Goal: Task Accomplishment & Management: Manage account settings

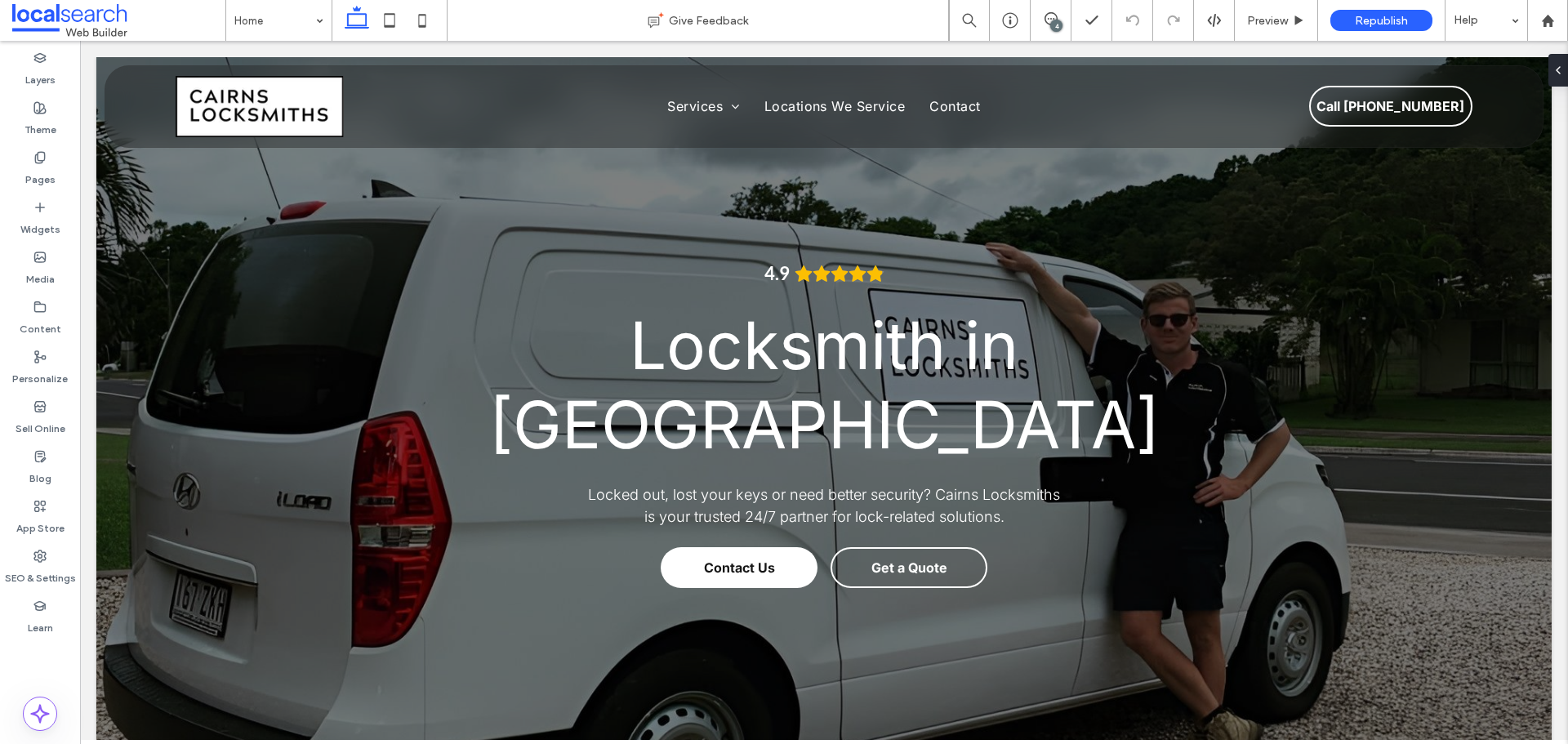
click at [1053, 23] on div "4" at bounding box center [1056, 26] width 12 height 12
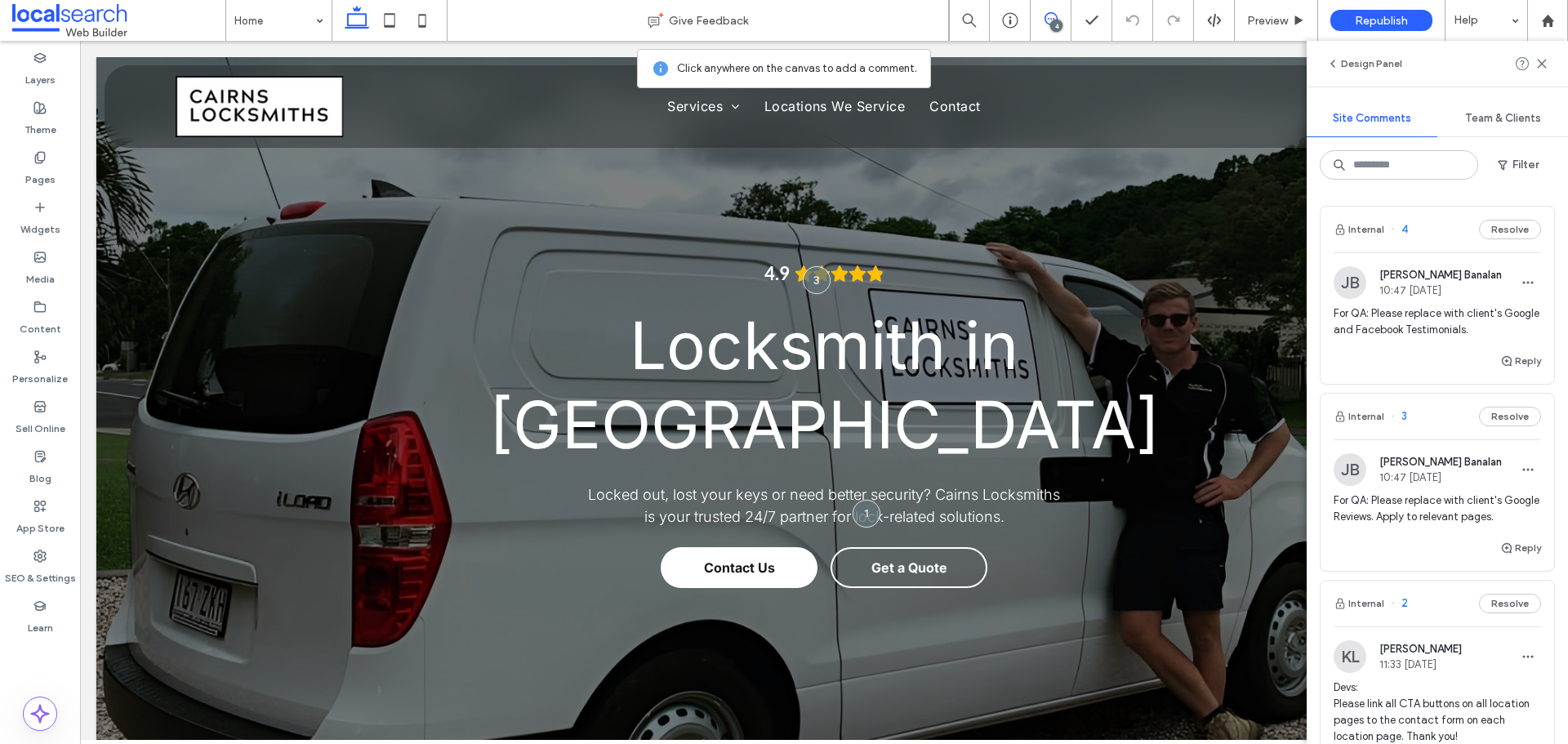
click at [1053, 23] on div "4" at bounding box center [1056, 26] width 12 height 12
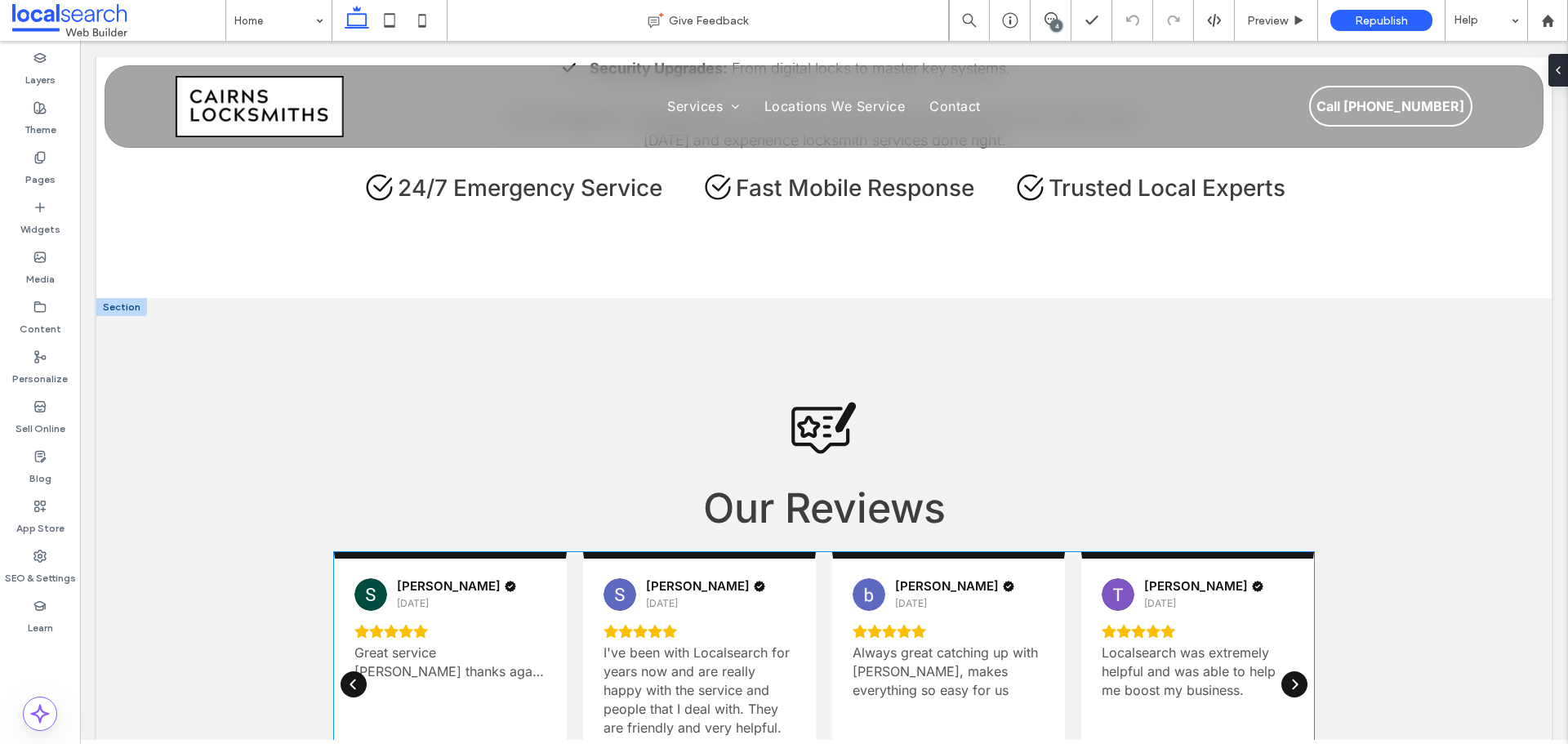
scroll to position [3185, 0]
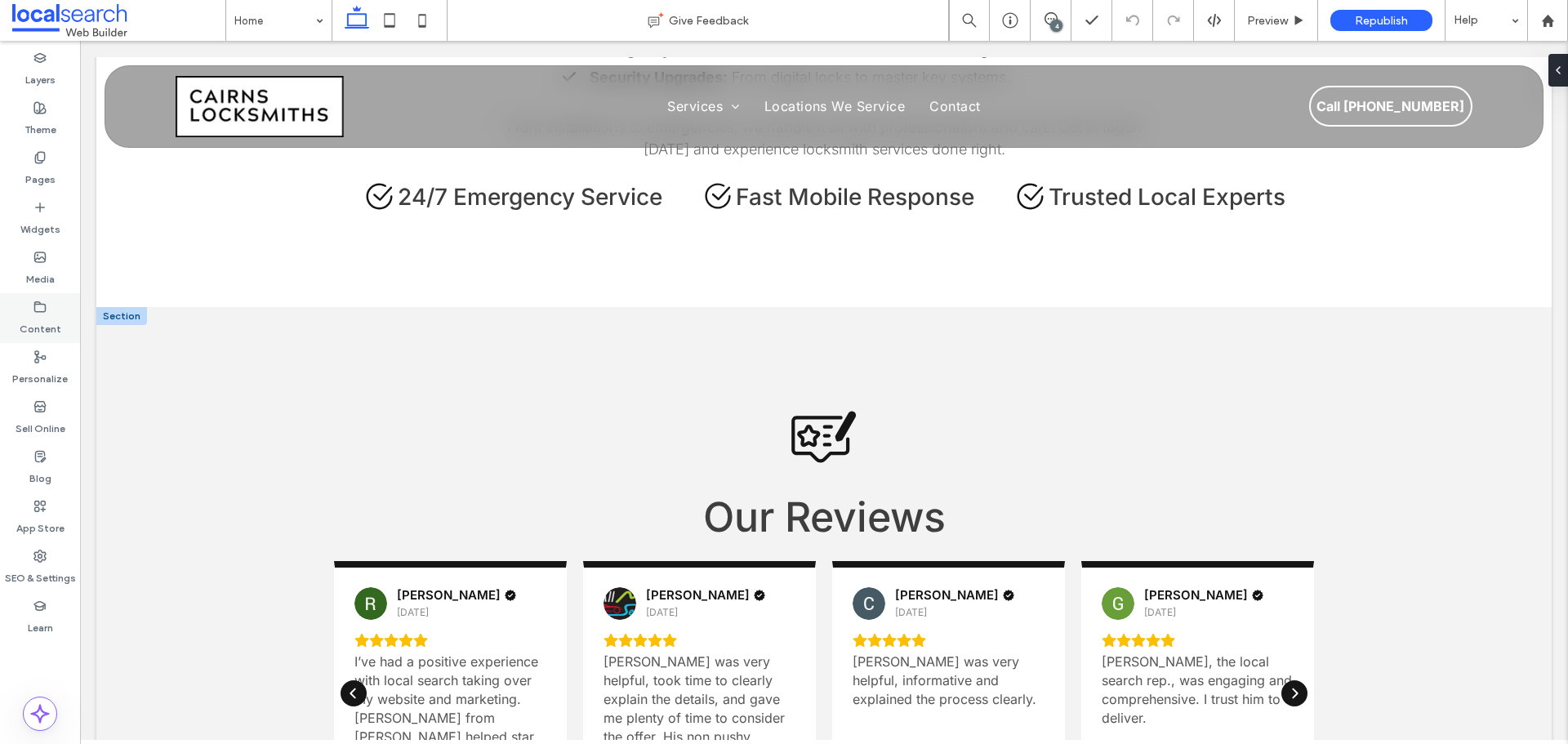
click at [44, 323] on label "Content" at bounding box center [40, 324] width 42 height 23
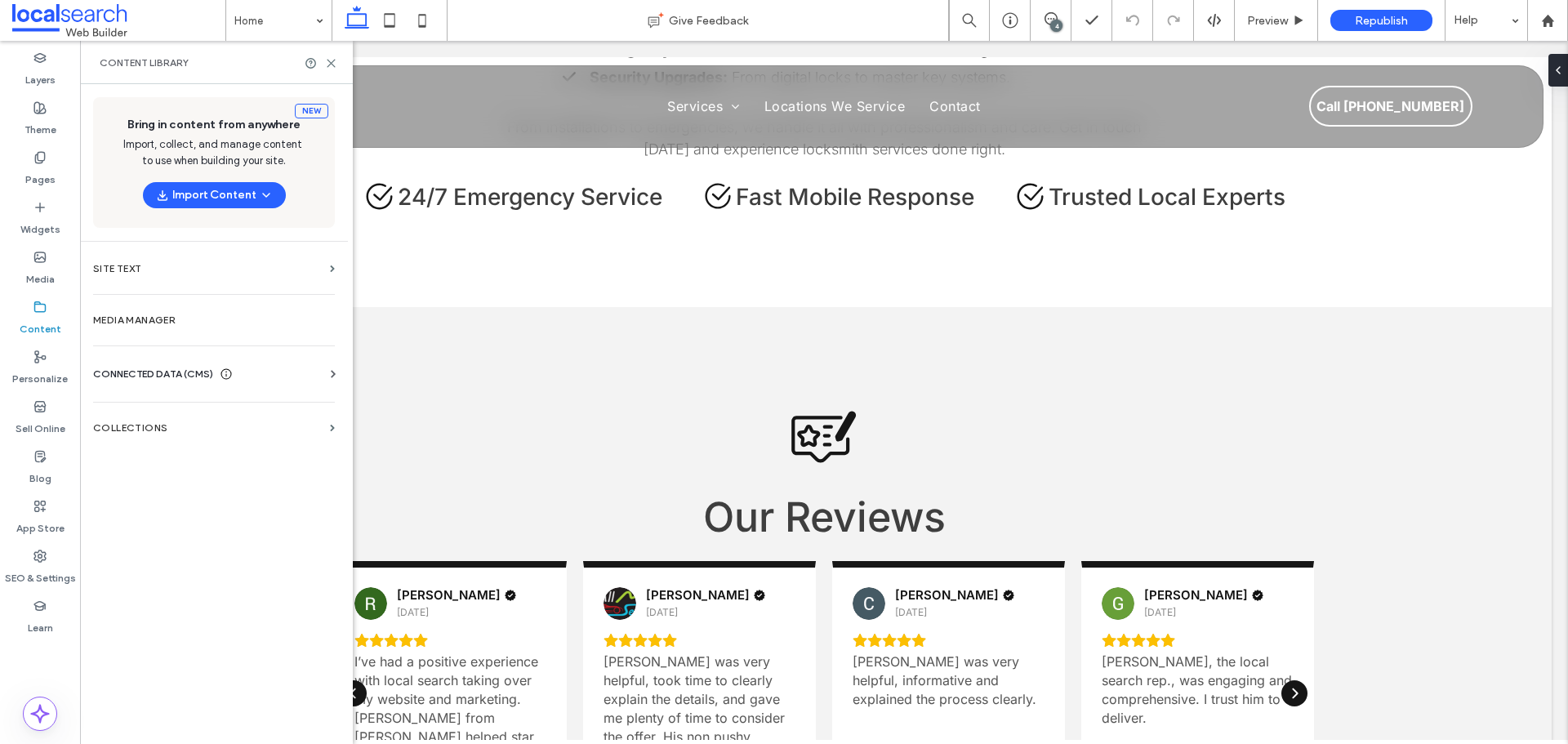
click at [165, 380] on span "CONNECTED DATA (CMS)" at bounding box center [153, 373] width 120 height 16
click at [187, 414] on label "Business Info" at bounding box center [217, 414] width 222 height 11
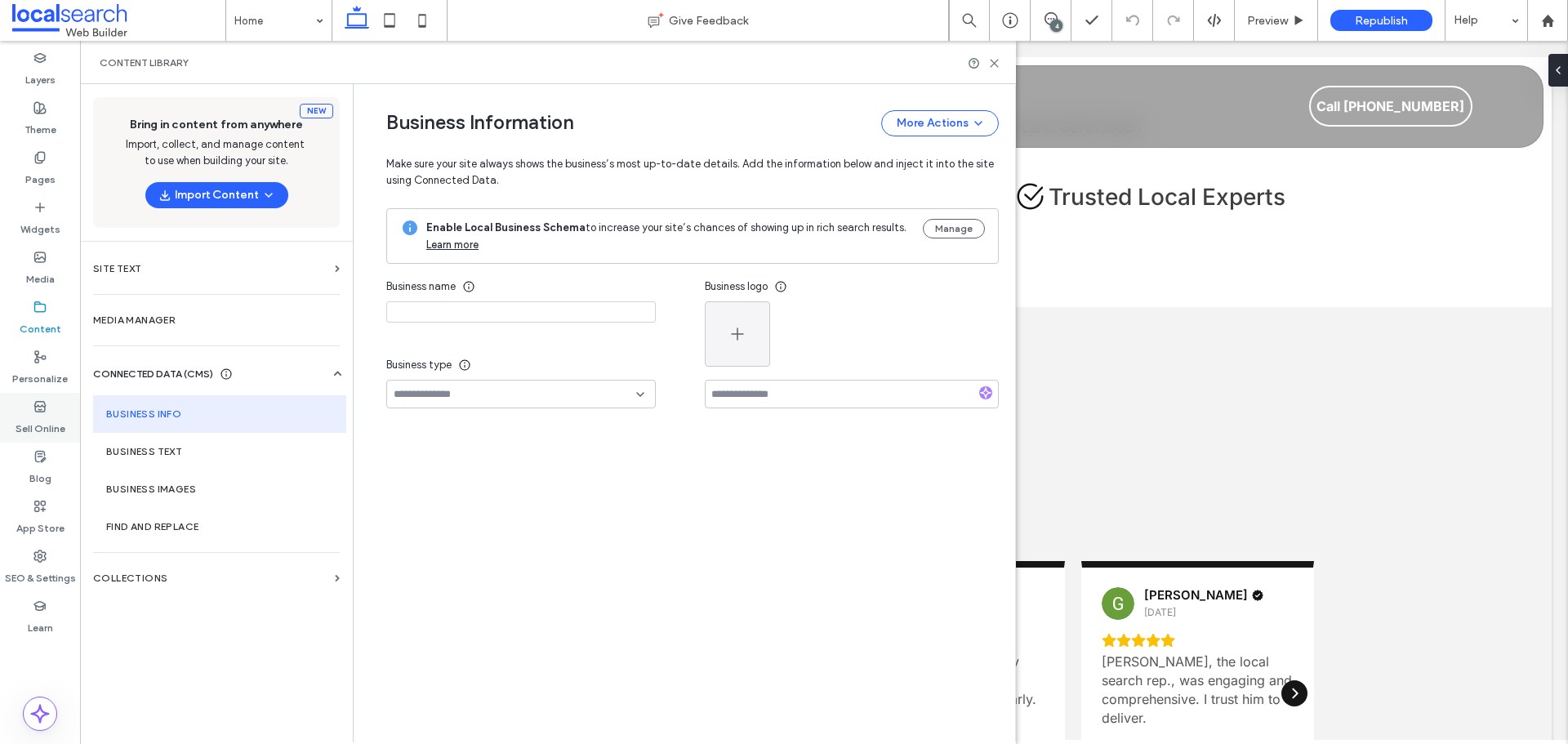
type input "**********"
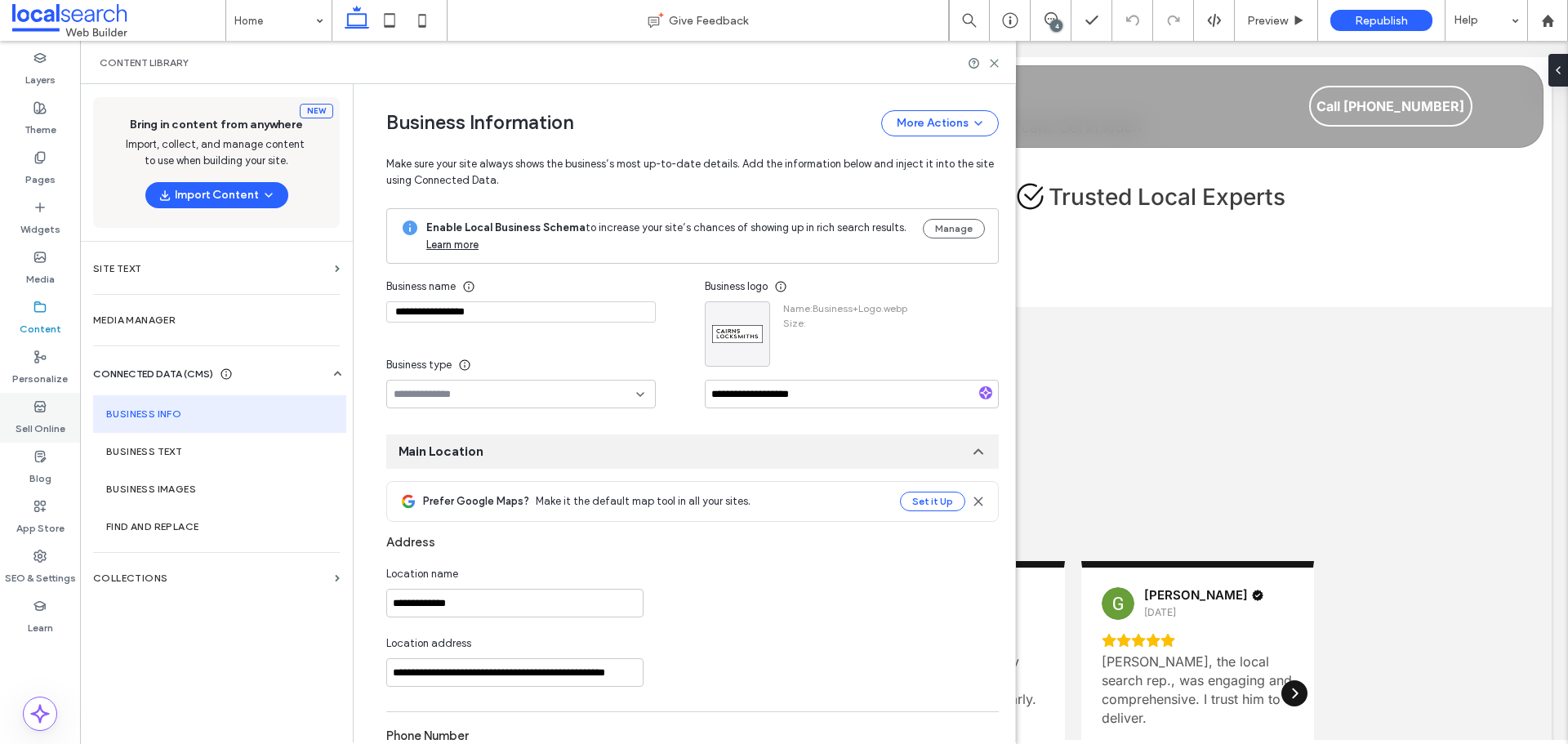
scroll to position [171, 0]
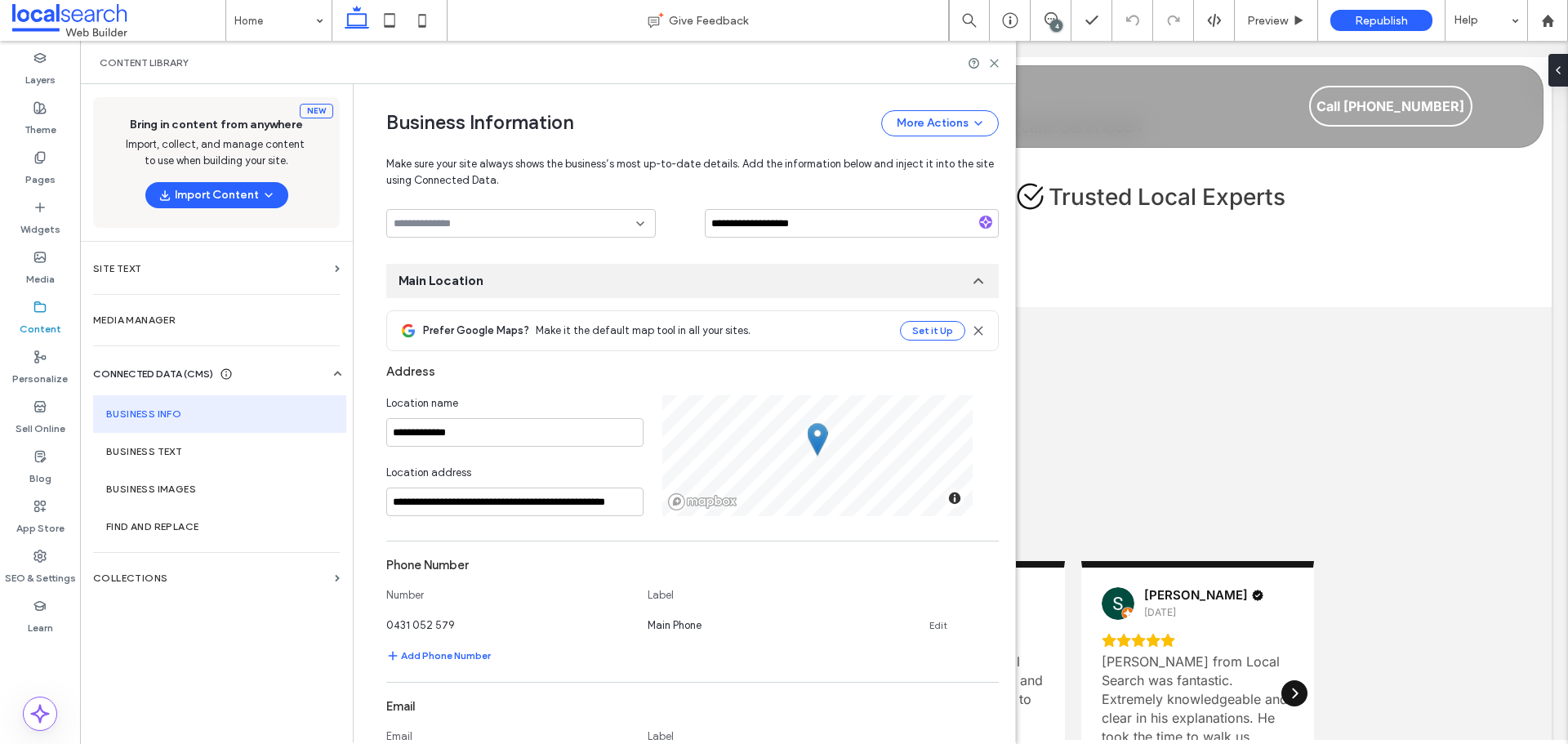
click at [593, 379] on div "Address" at bounding box center [693, 372] width 613 height 31
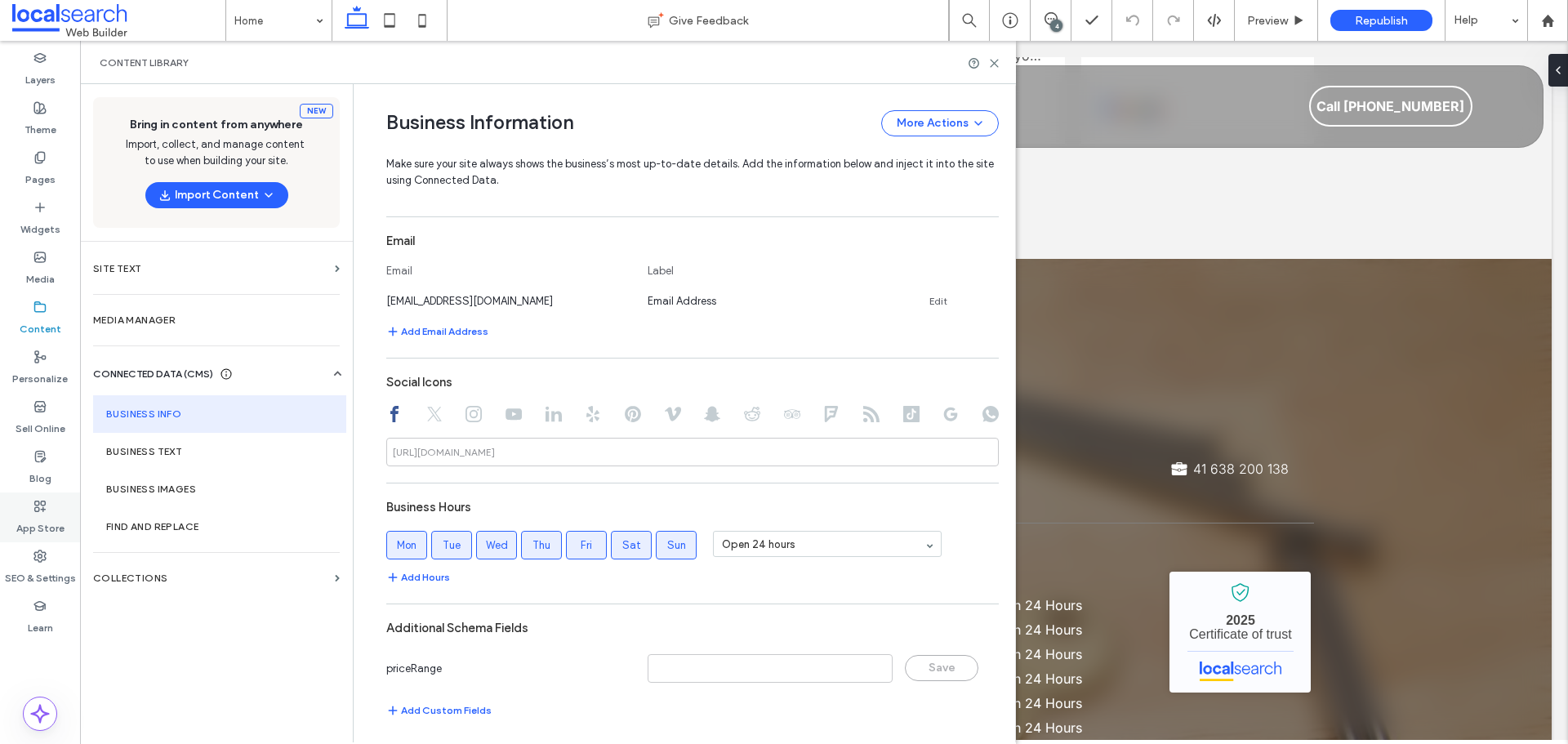
scroll to position [735, 0]
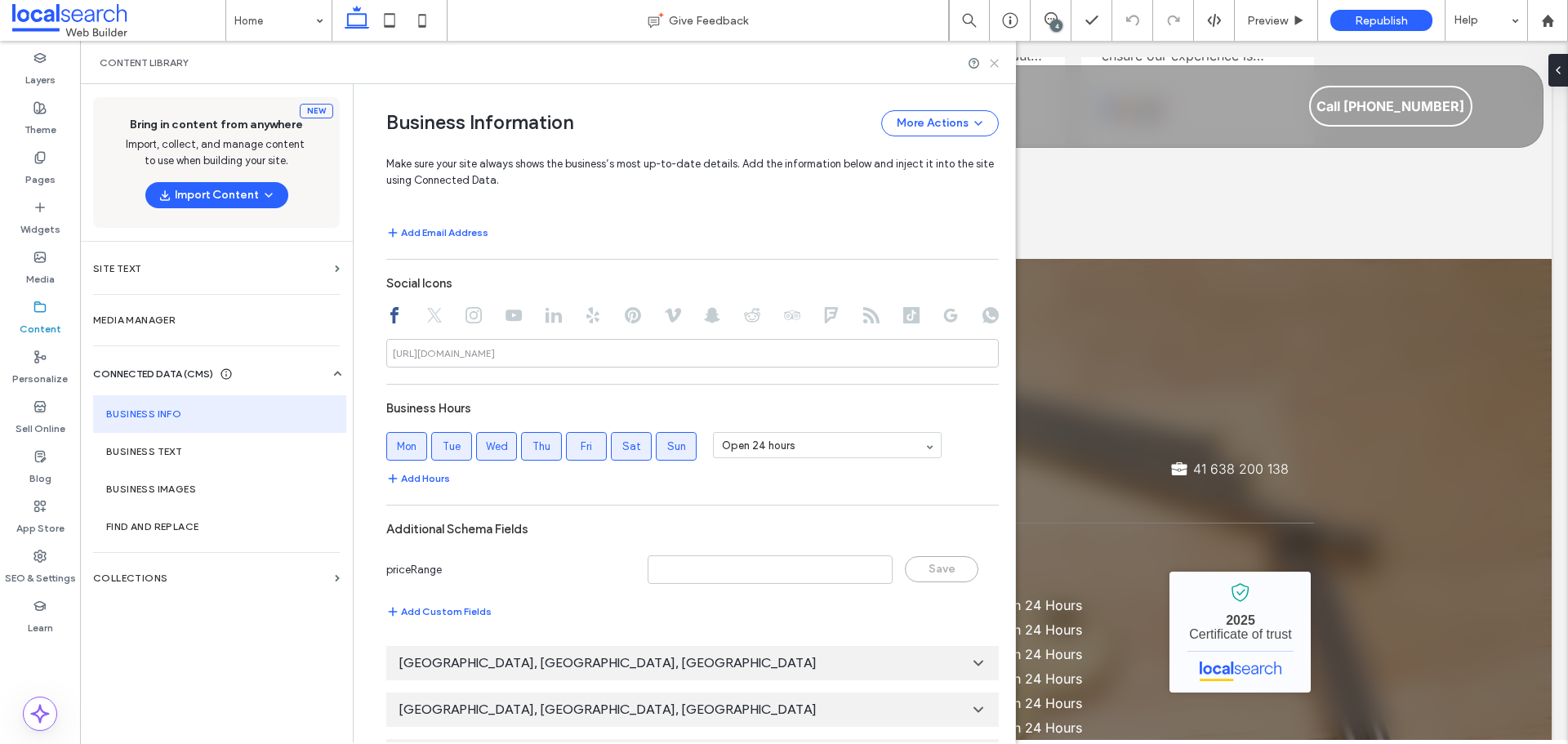
click at [994, 59] on icon at bounding box center [994, 64] width 12 height 12
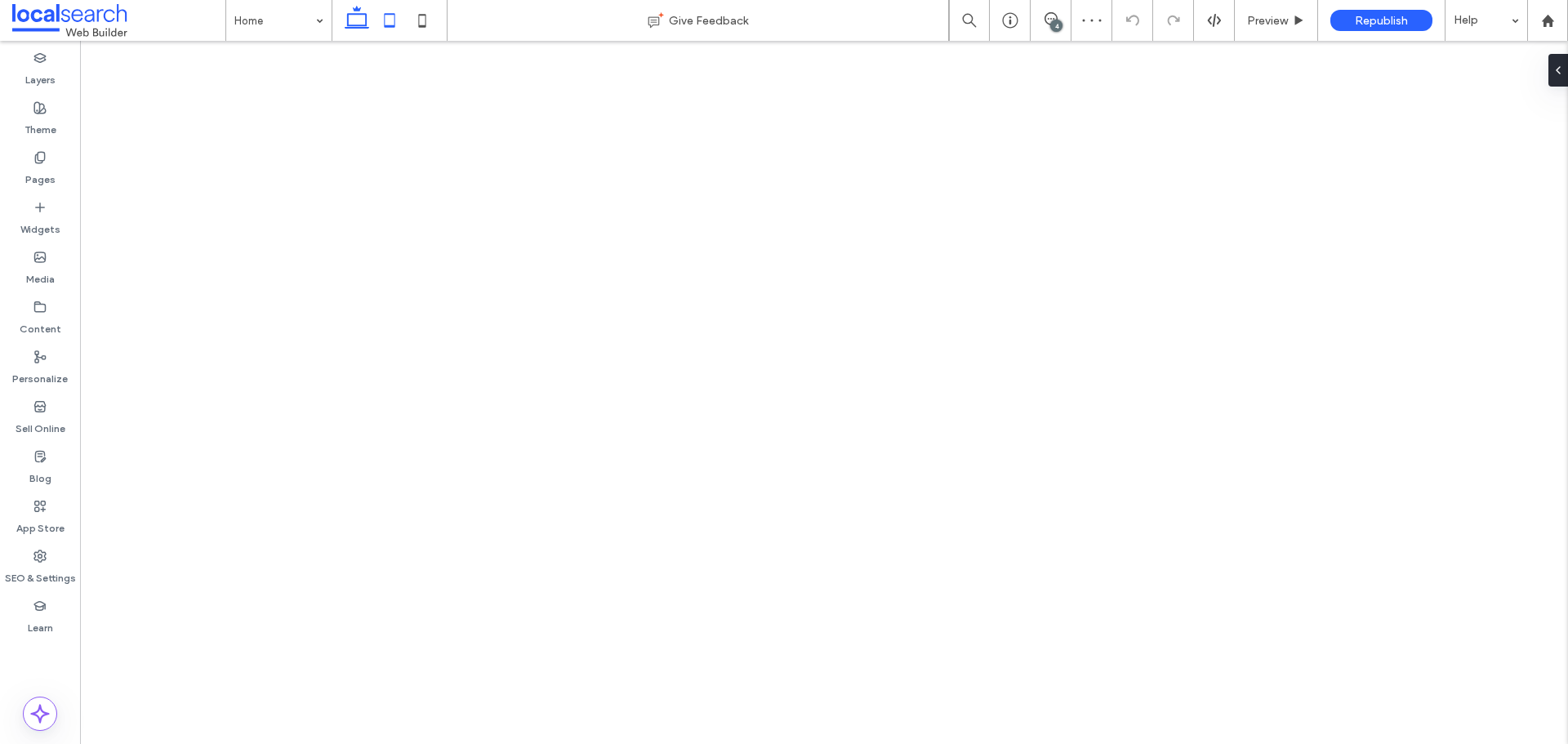
click at [390, 24] on icon at bounding box center [390, 21] width 33 height 33
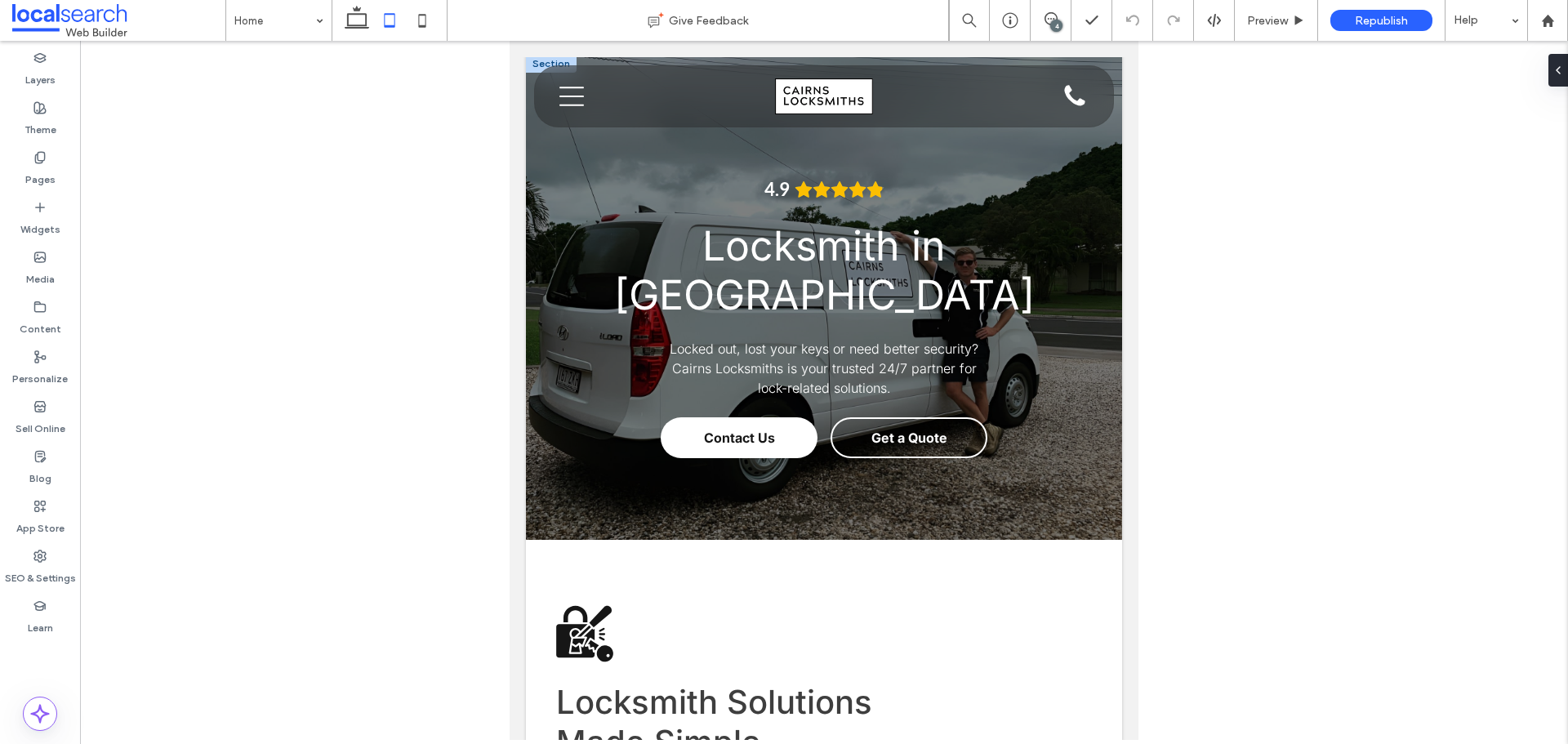
scroll to position [0, 0]
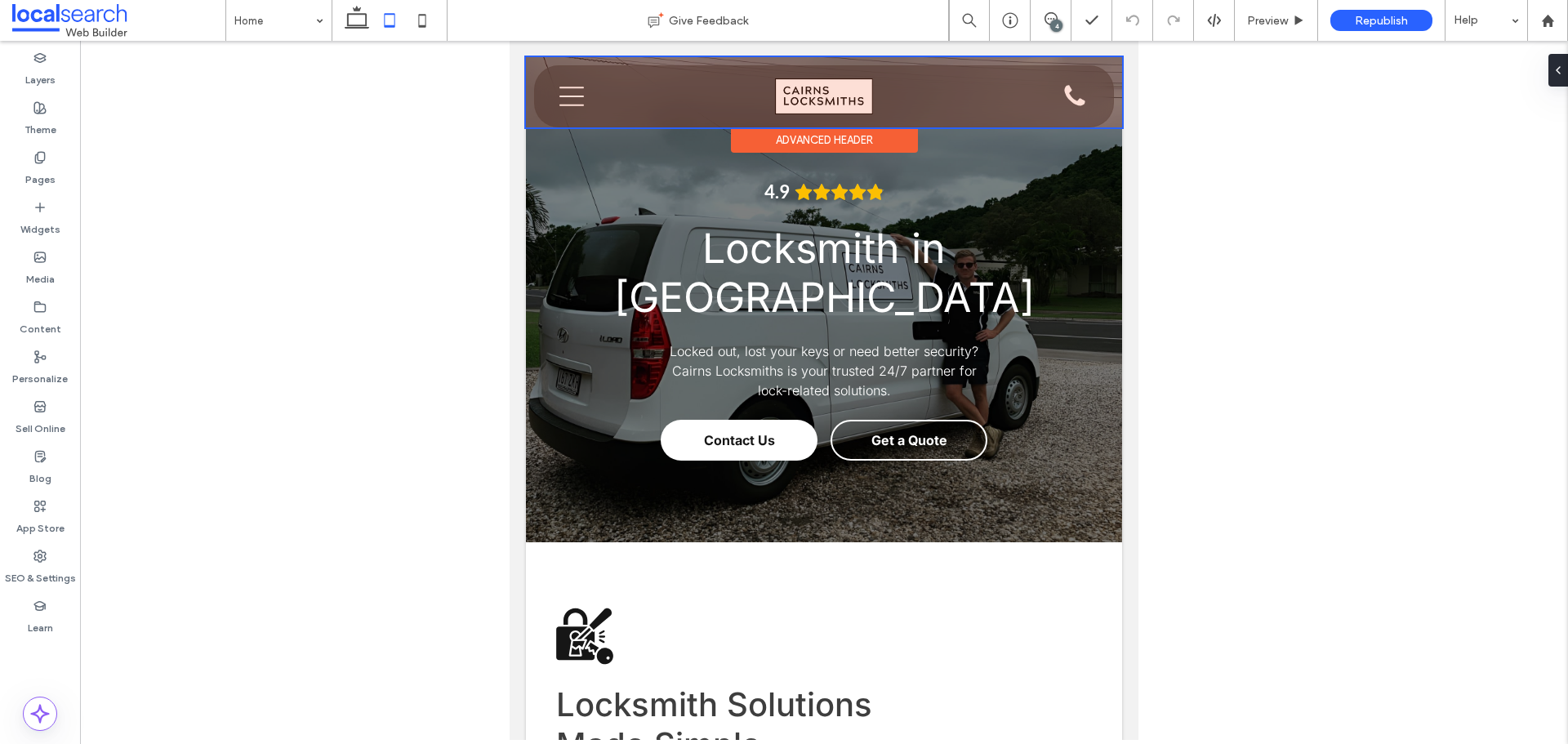
click at [578, 102] on div at bounding box center [824, 93] width 596 height 70
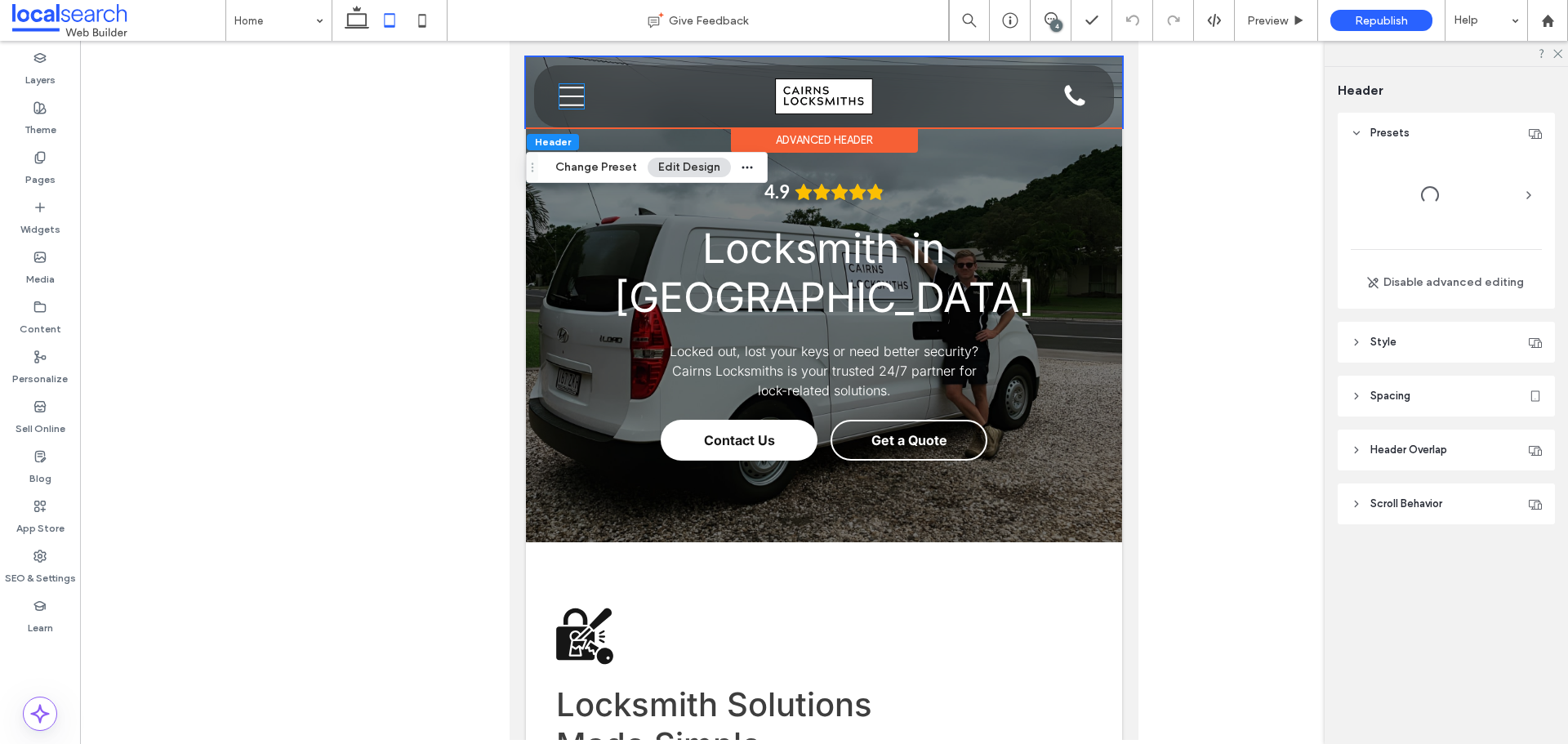
click at [578, 102] on icon "Menu Icon" at bounding box center [572, 96] width 25 height 25
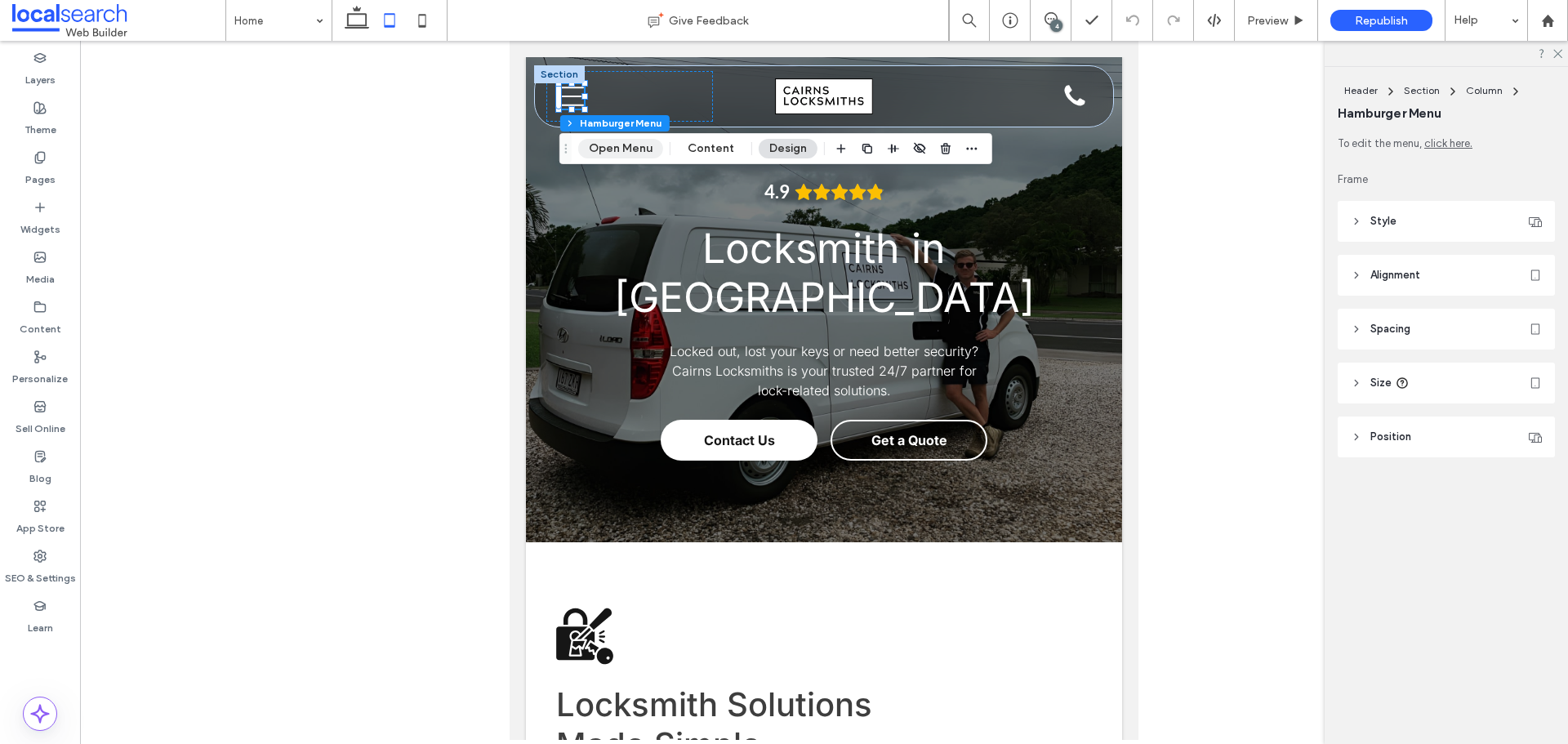
click at [600, 153] on button "Open Menu" at bounding box center [621, 148] width 85 height 20
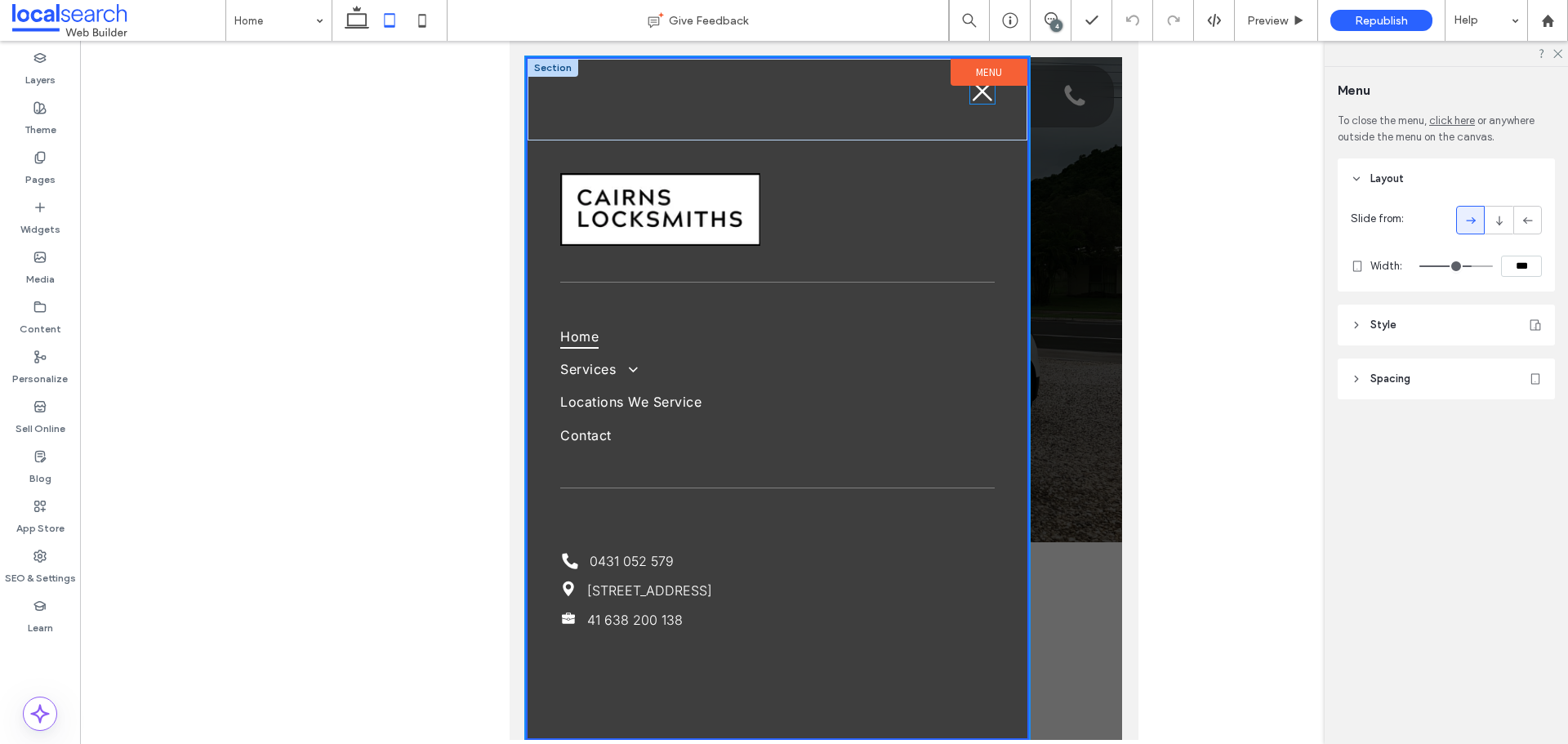
click at [985, 94] on icon at bounding box center [982, 91] width 20 height 20
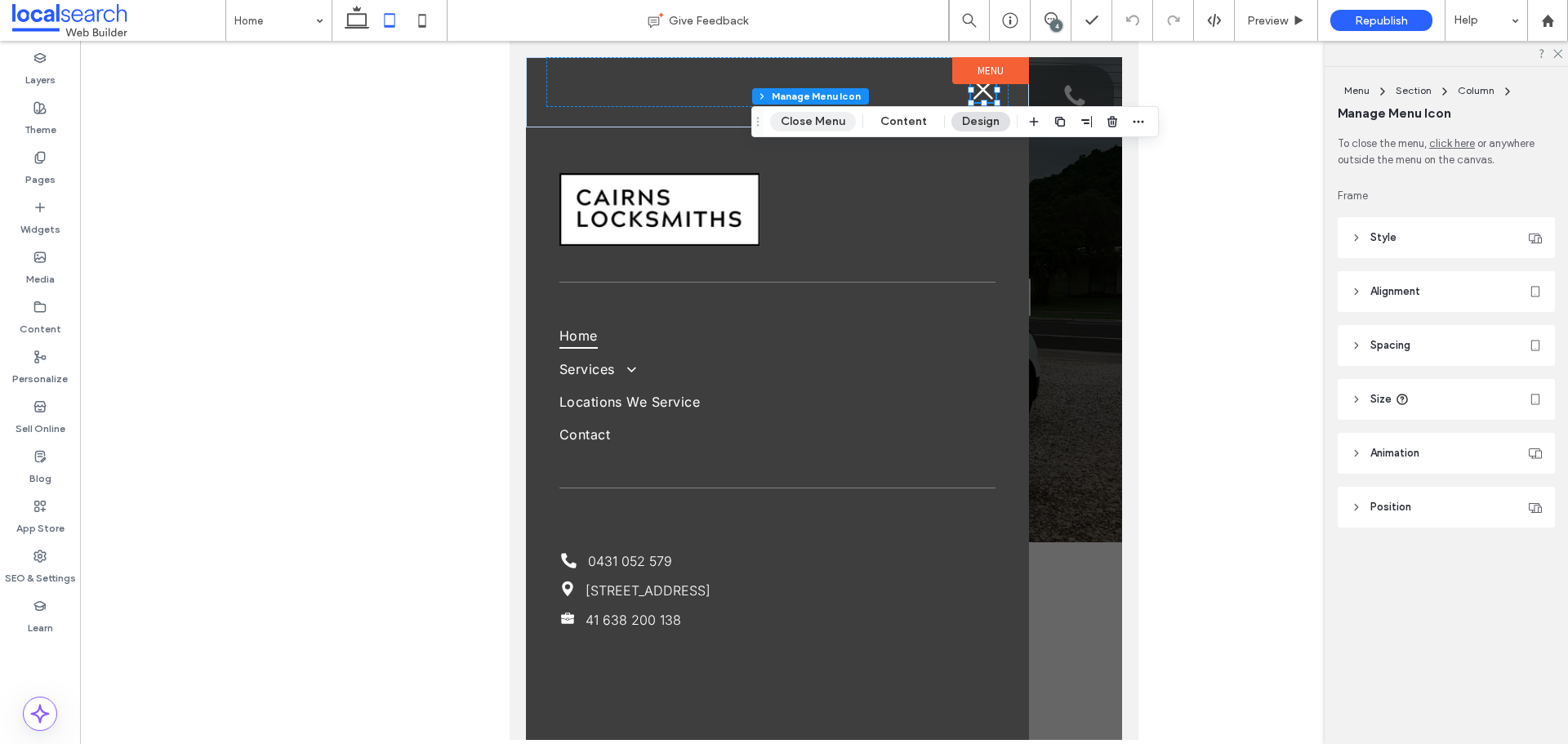
click at [794, 127] on button "Close Menu" at bounding box center [813, 121] width 86 height 20
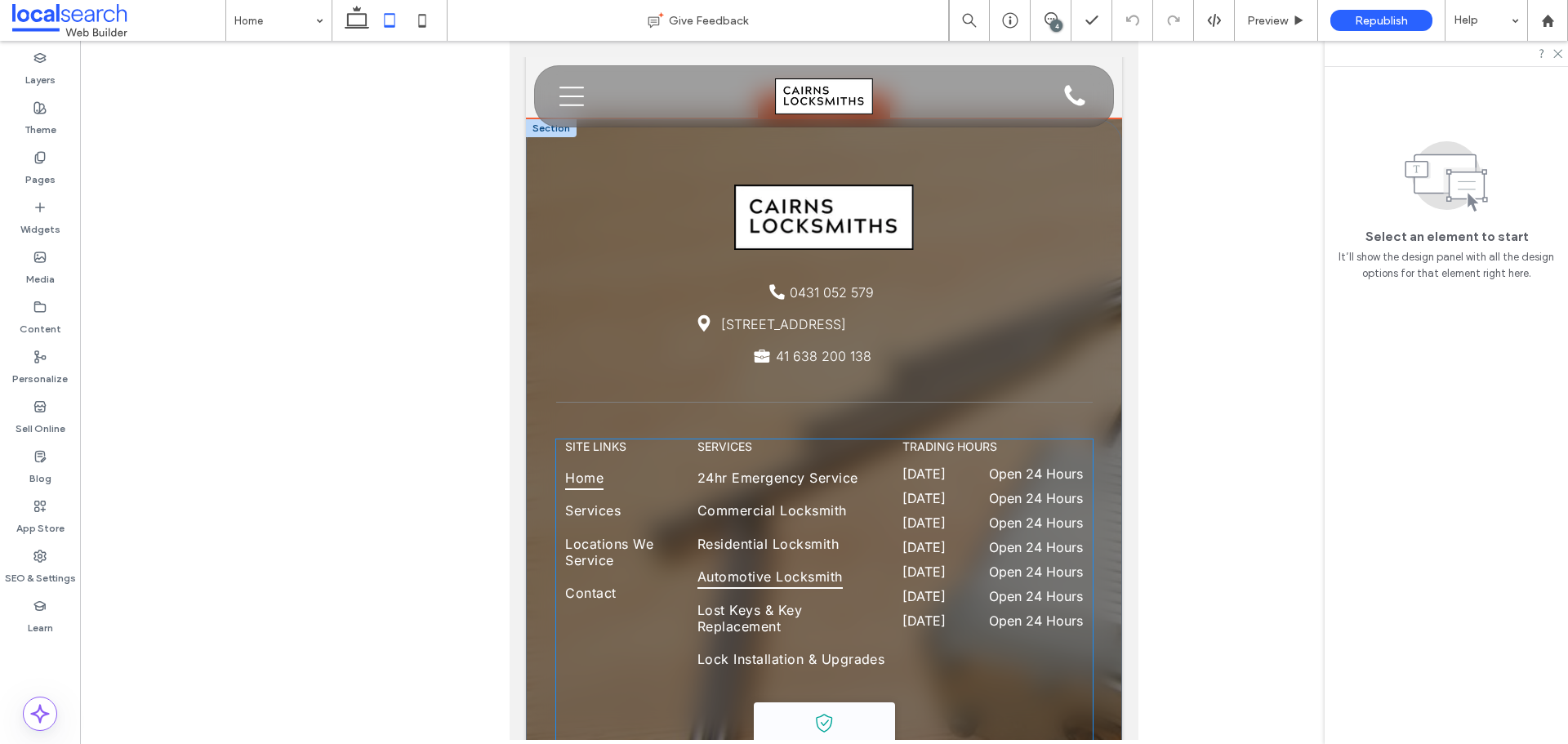
scroll to position [4001, 0]
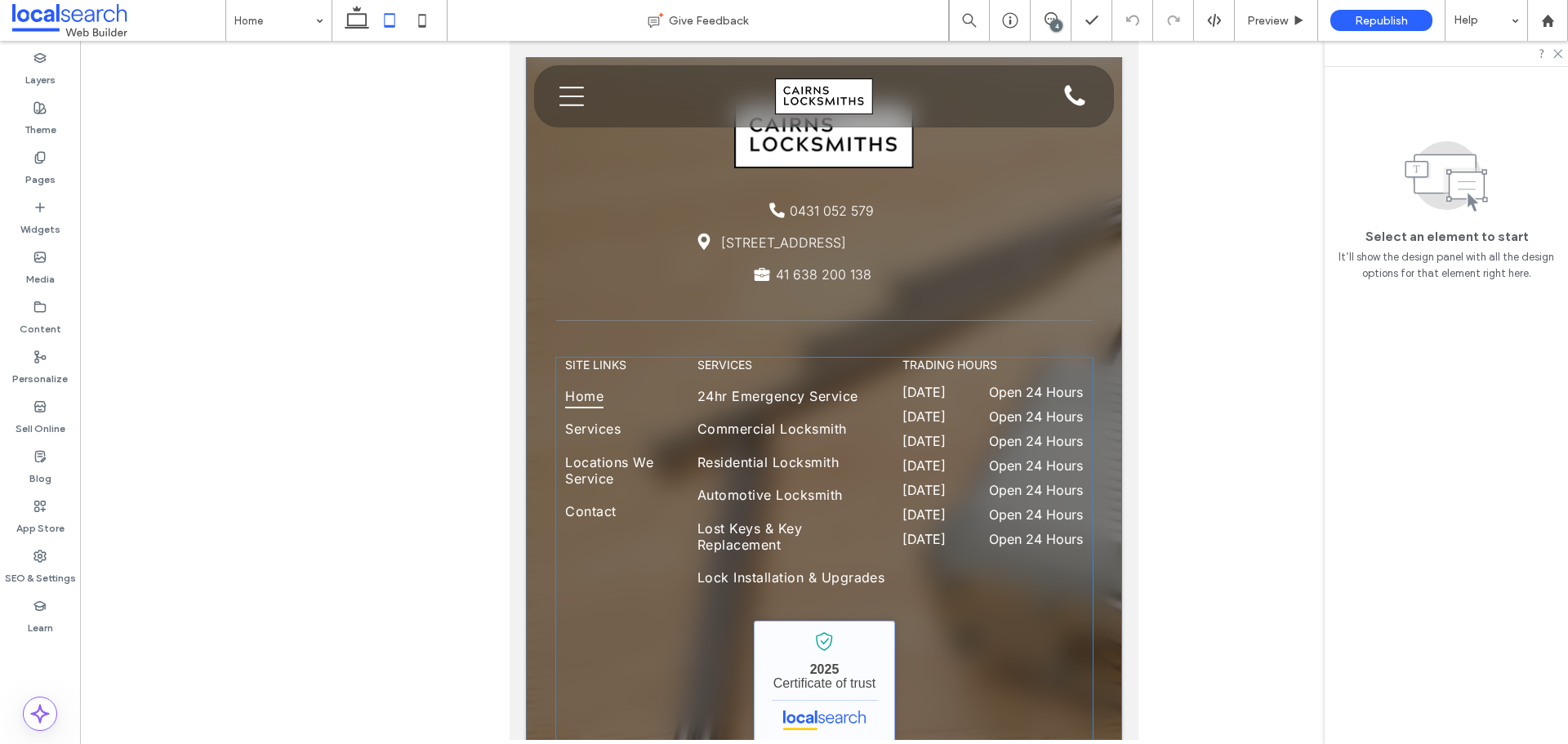
click at [787, 669] on link "Cairns Locksmiths - Localsearch verified business" at bounding box center [824, 680] width 142 height 121
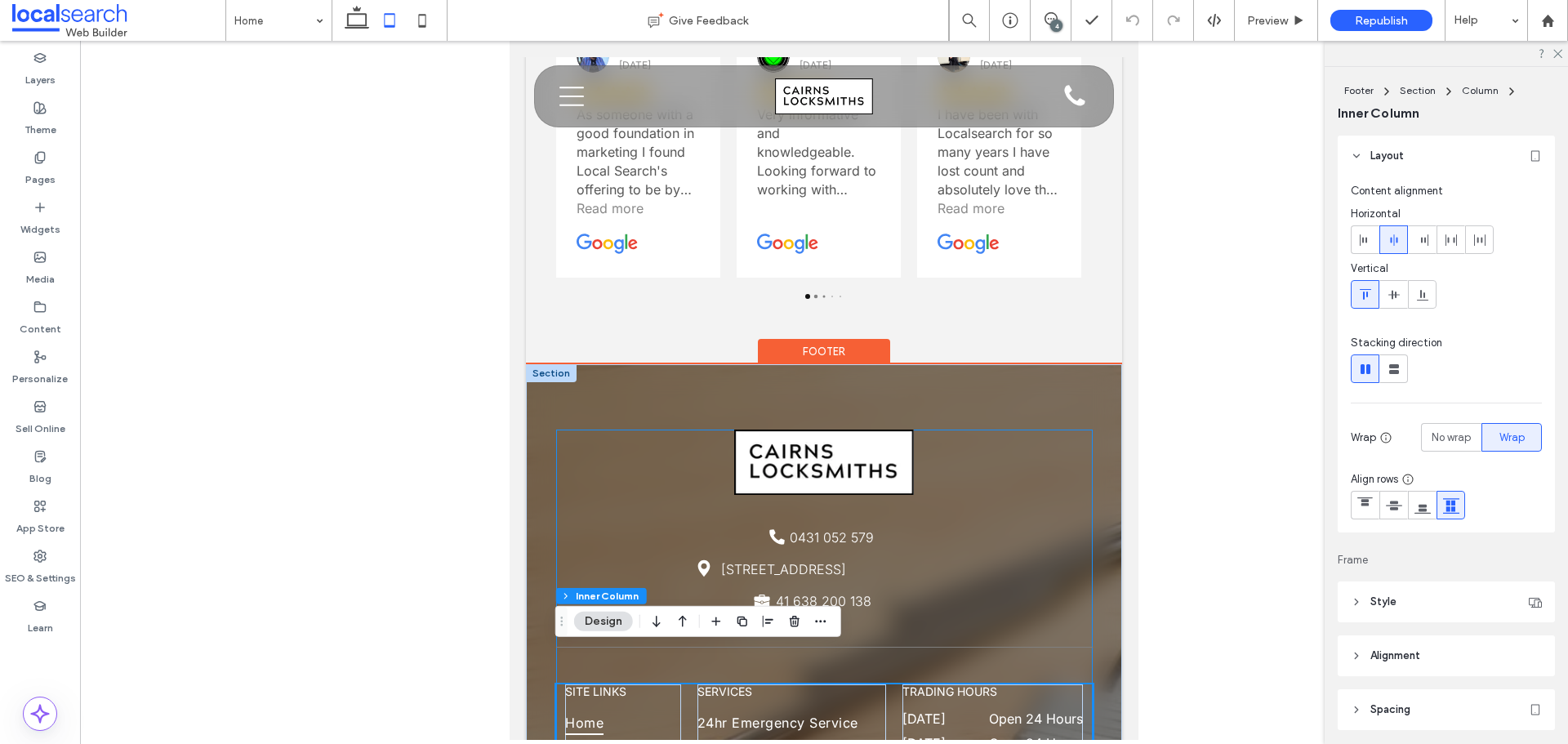
scroll to position [3593, 0]
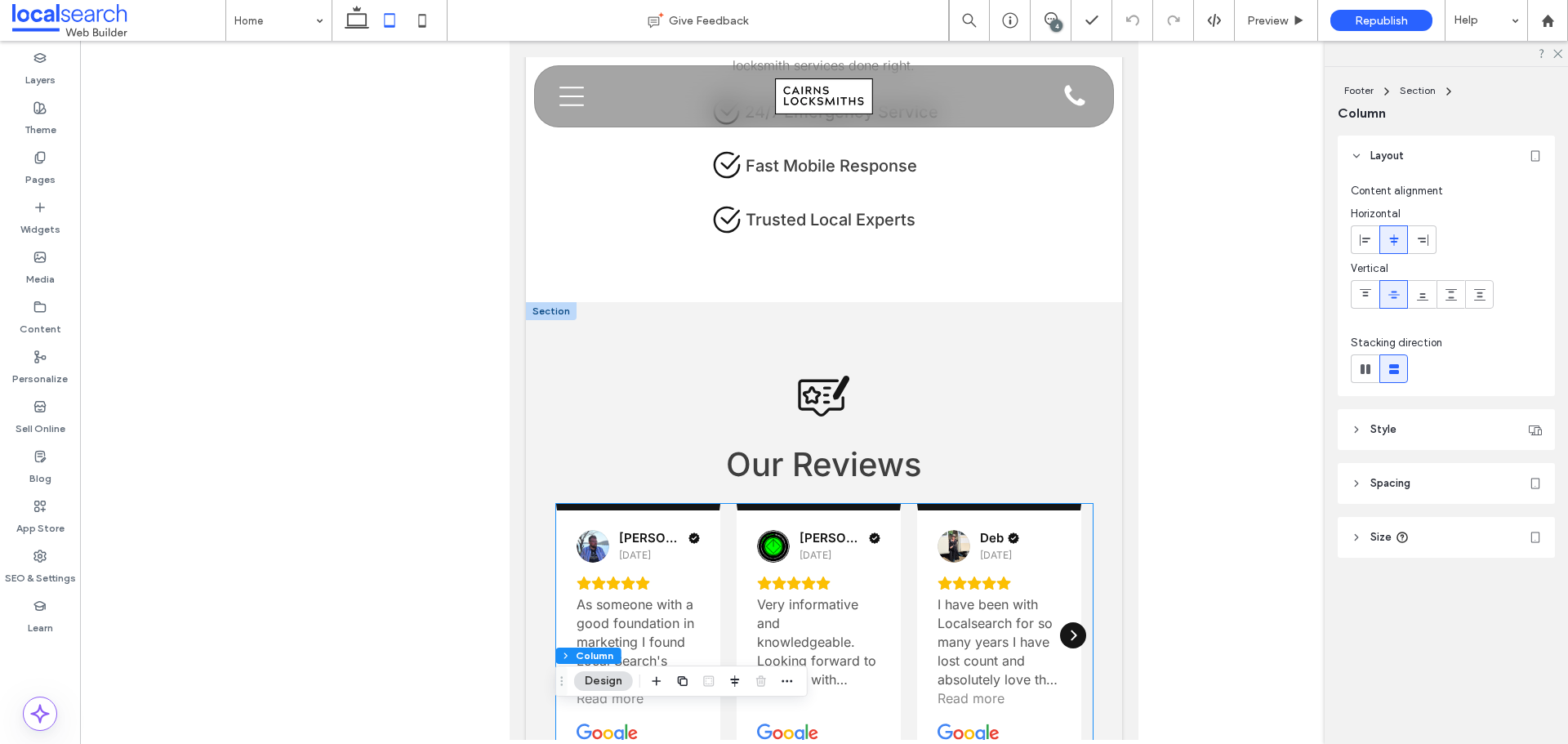
scroll to position [3103, 0]
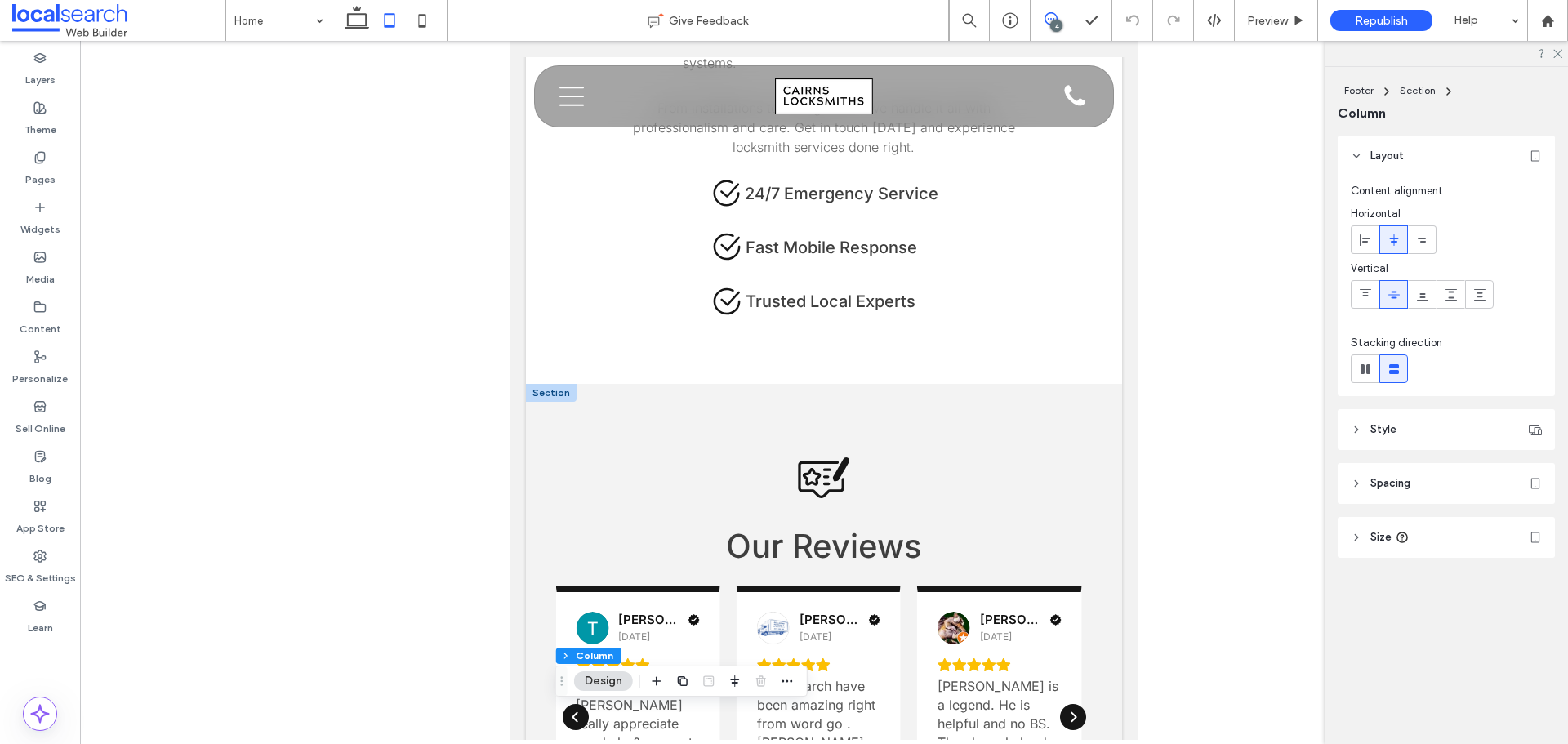
click at [1041, 21] on span at bounding box center [1050, 18] width 40 height 13
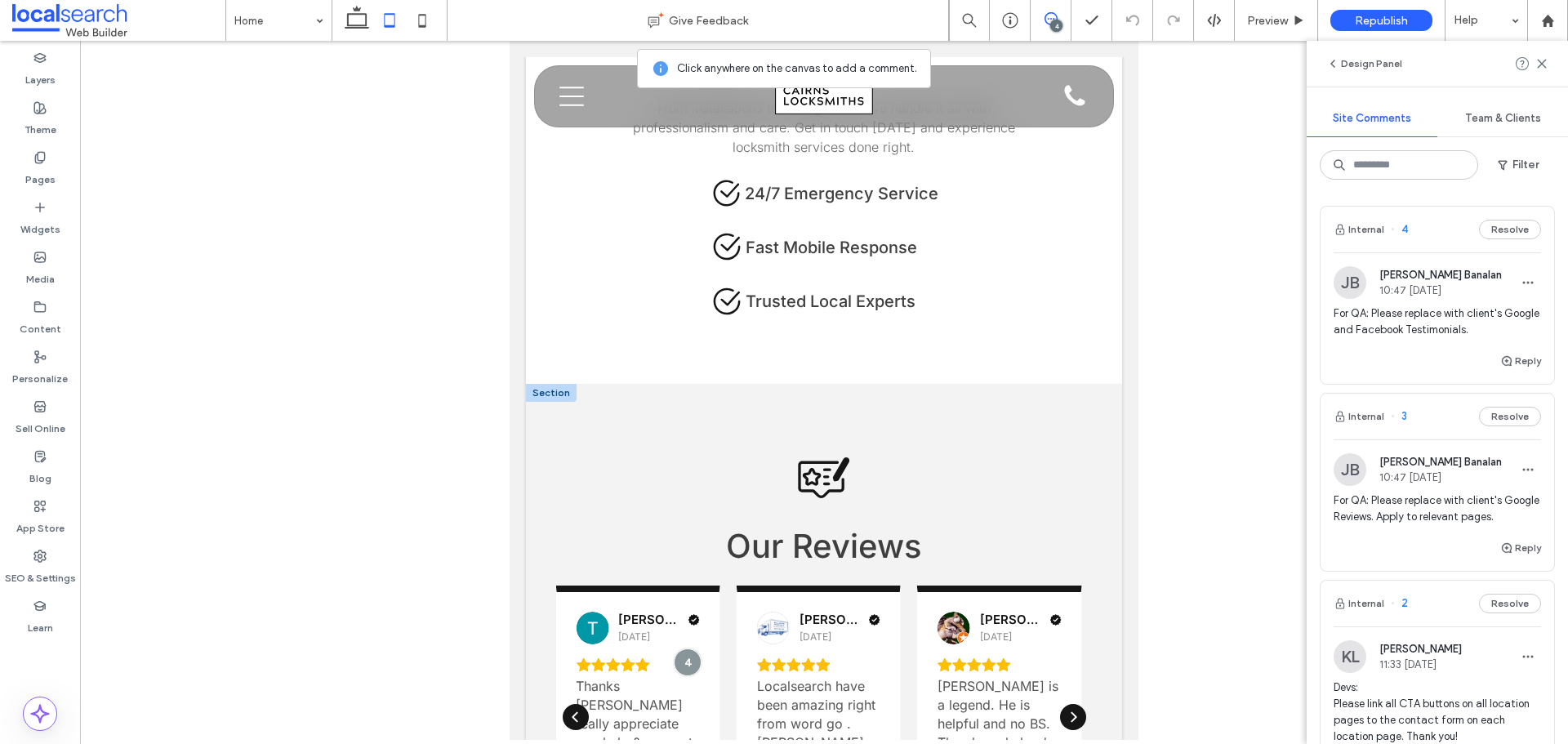
click at [1041, 21] on span at bounding box center [1050, 18] width 40 height 13
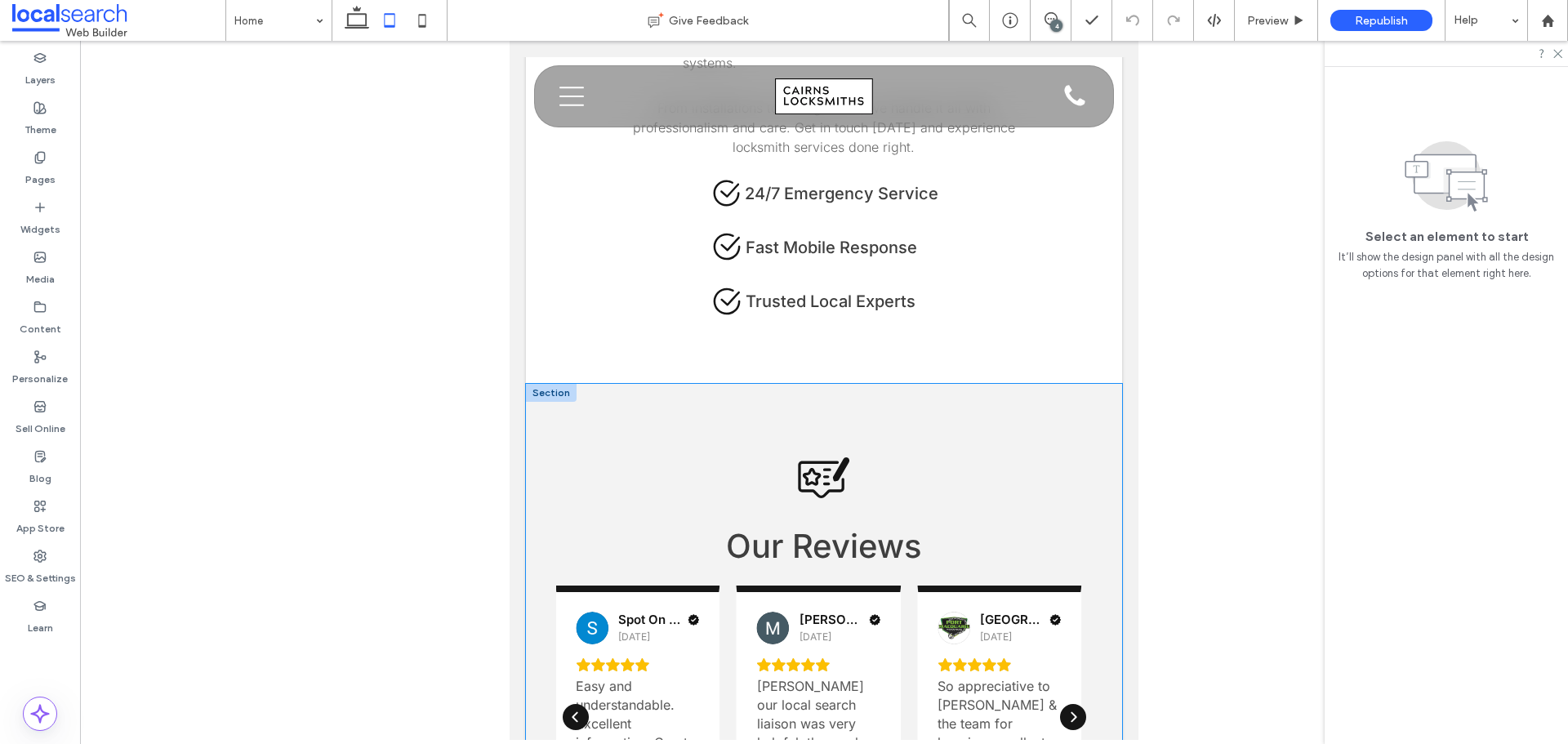
click at [842, 400] on div "Review Icon Our Reviews [PERSON_NAME] Manufacturing Pty Ltd [DATE] Read more [P…" at bounding box center [824, 659] width 596 height 552
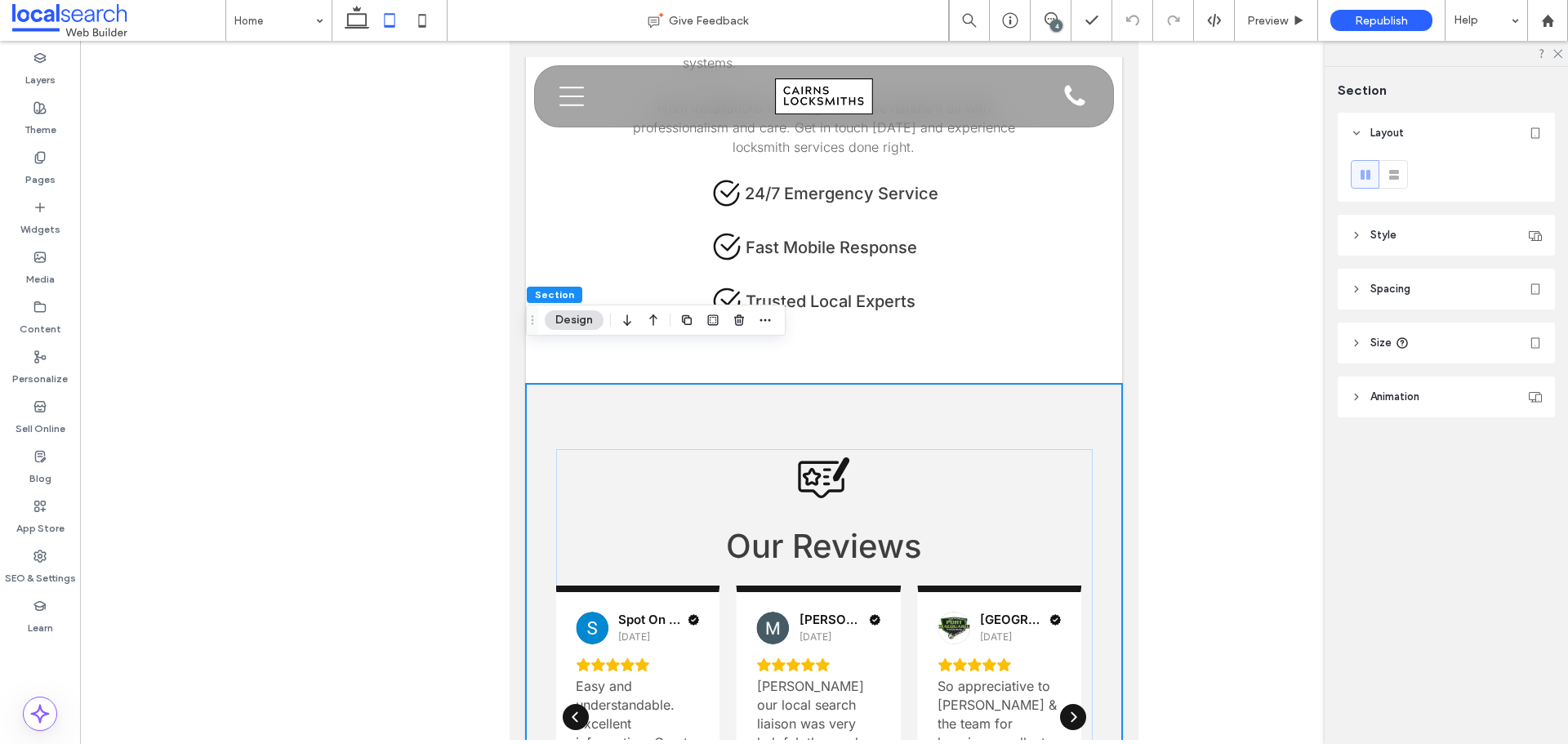
click at [1359, 345] on icon at bounding box center [1356, 342] width 11 height 11
click at [1369, 340] on header "Size" at bounding box center [1446, 343] width 217 height 41
click at [1359, 300] on header "Spacing" at bounding box center [1446, 289] width 217 height 41
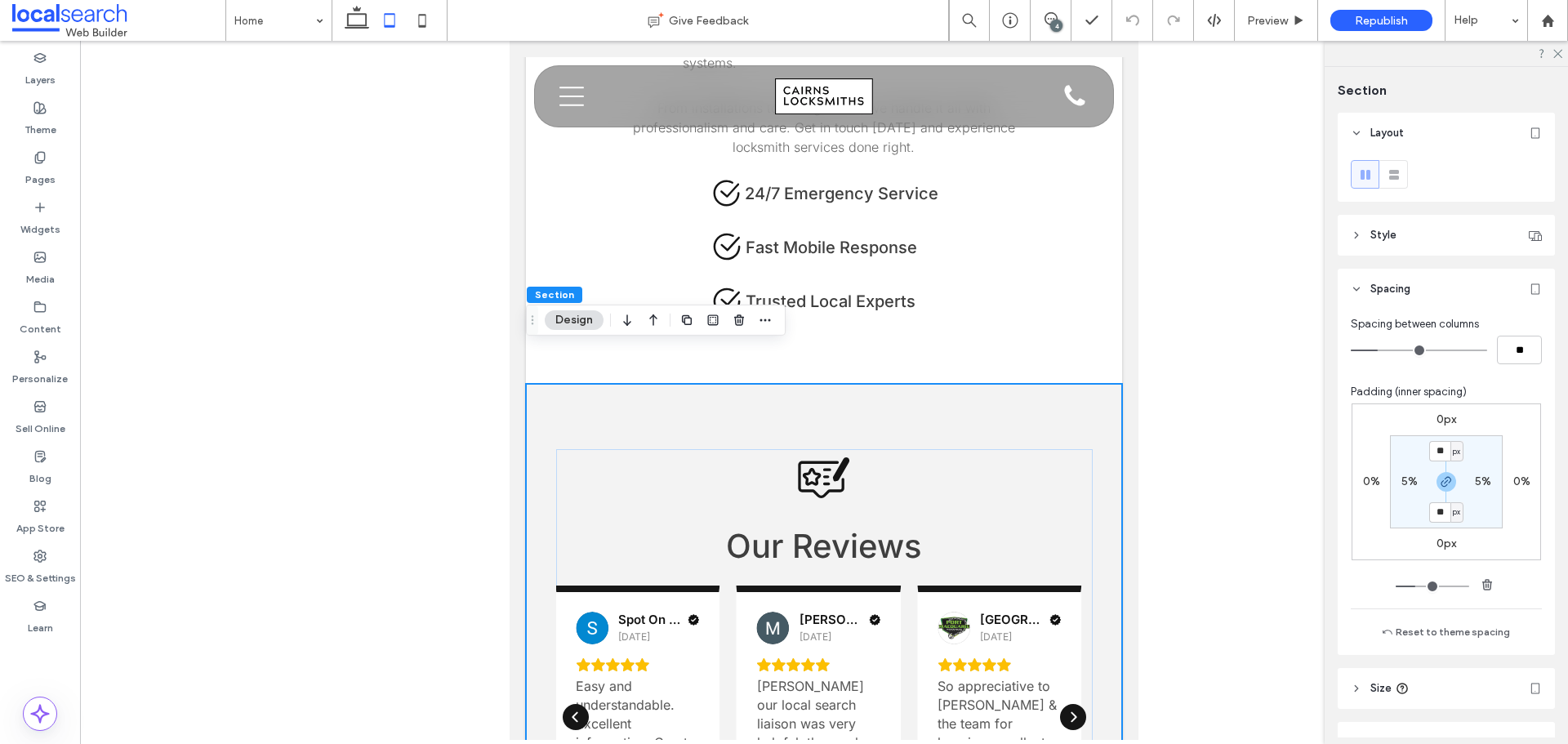
click at [1359, 293] on icon at bounding box center [1356, 288] width 11 height 11
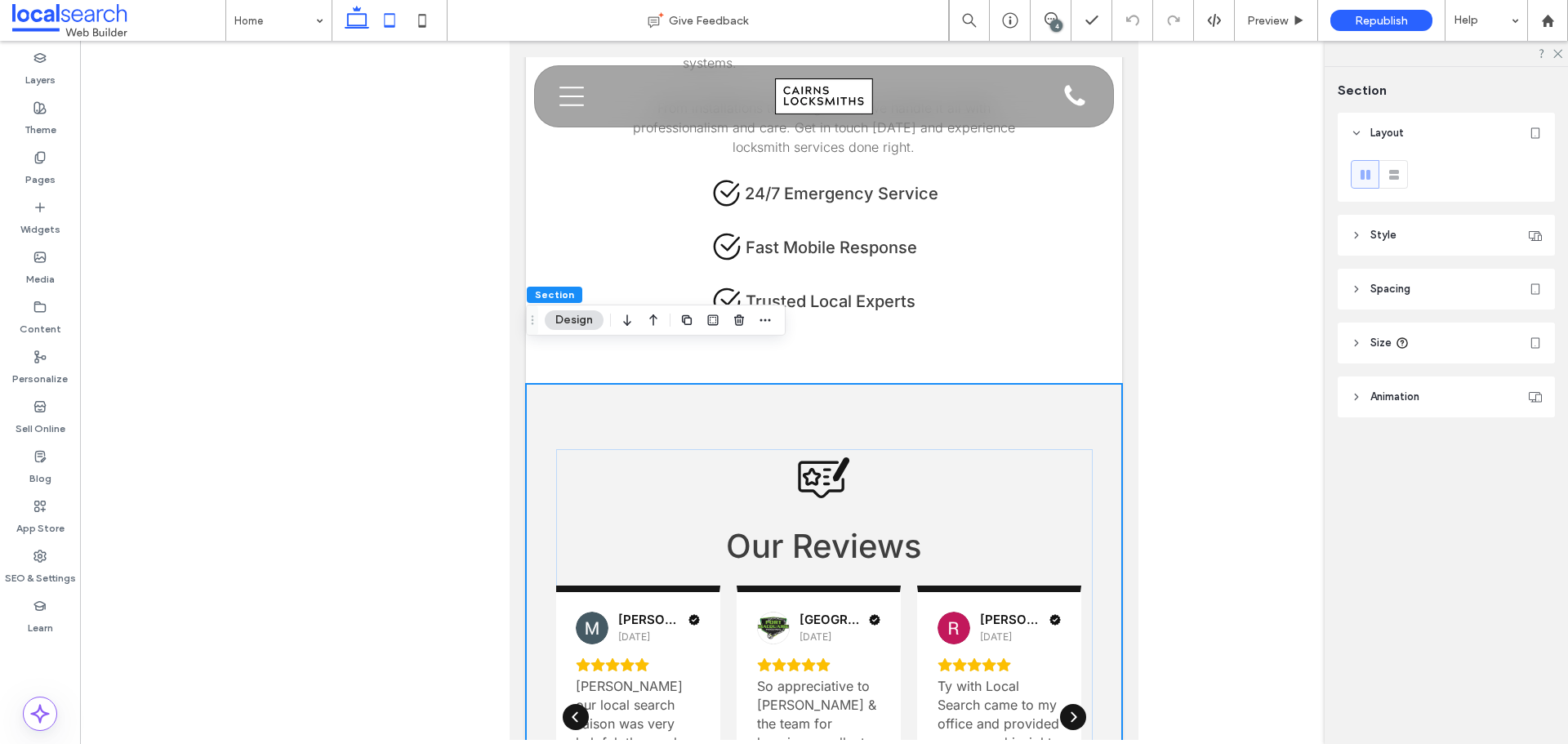
click at [357, 18] on icon at bounding box center [357, 21] width 33 height 33
type input "***"
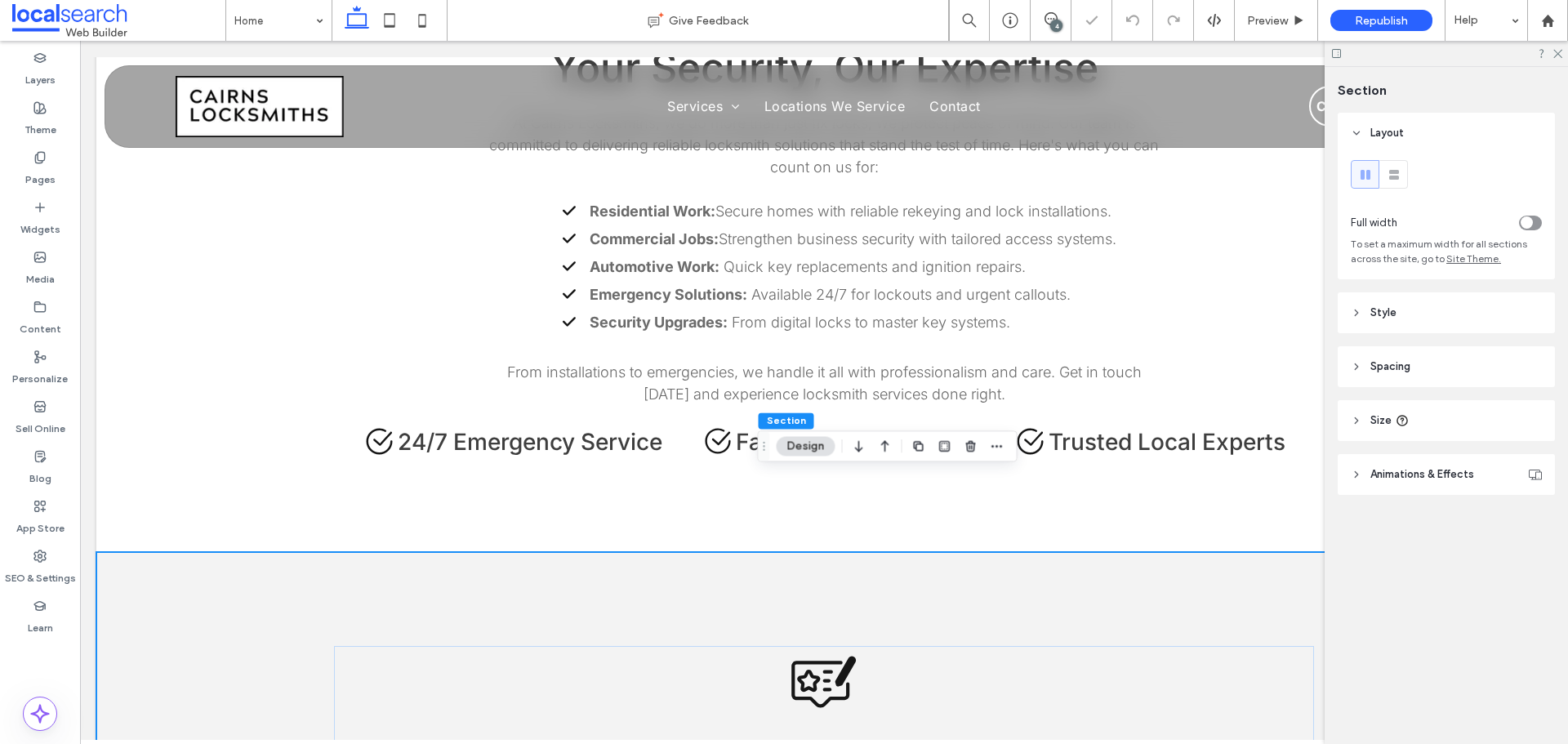
scroll to position [2938, 0]
click at [43, 304] on use at bounding box center [40, 305] width 10 height 9
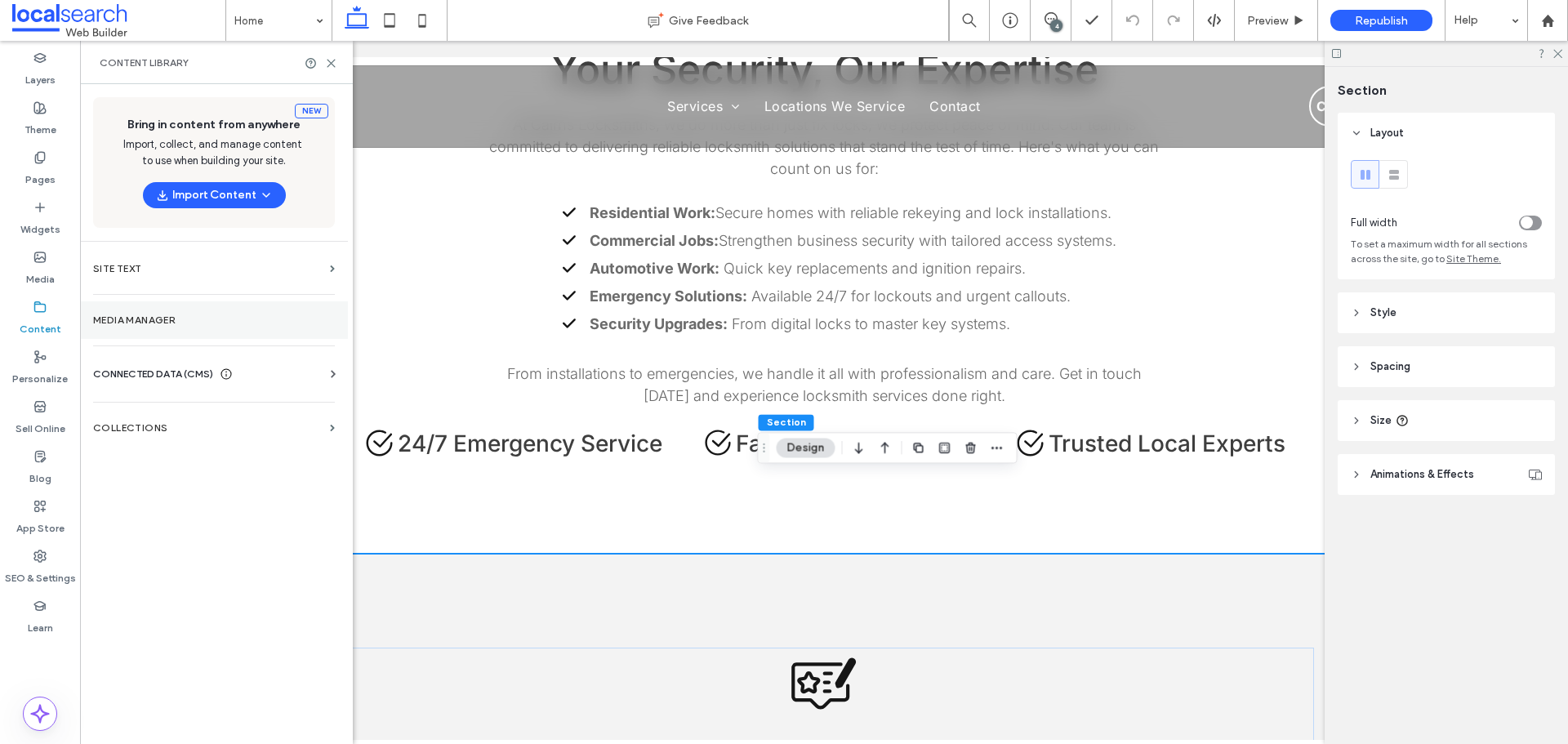
click at [204, 336] on section "Media Manager" at bounding box center [214, 320] width 268 height 38
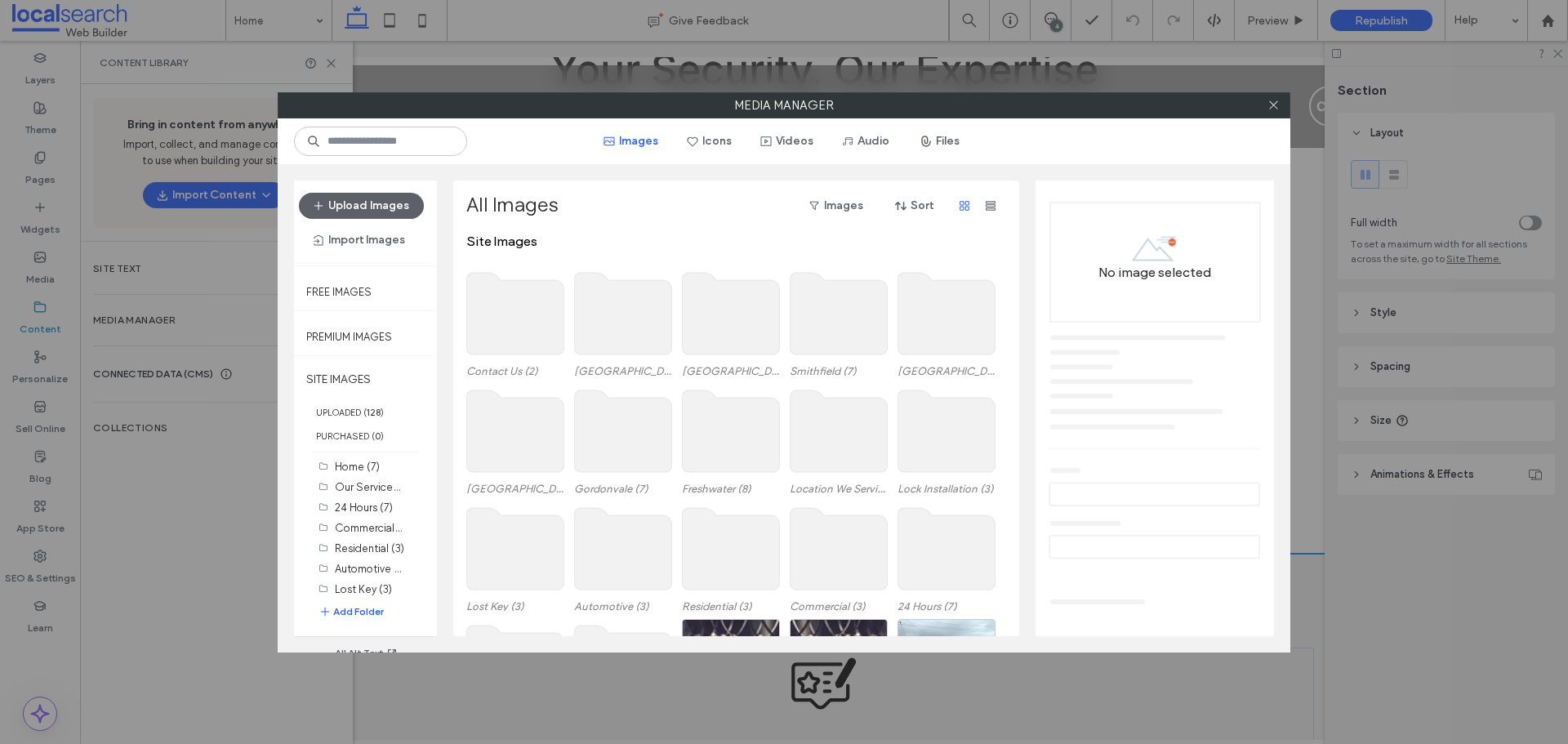
click at [831, 457] on use at bounding box center [838, 431] width 97 height 82
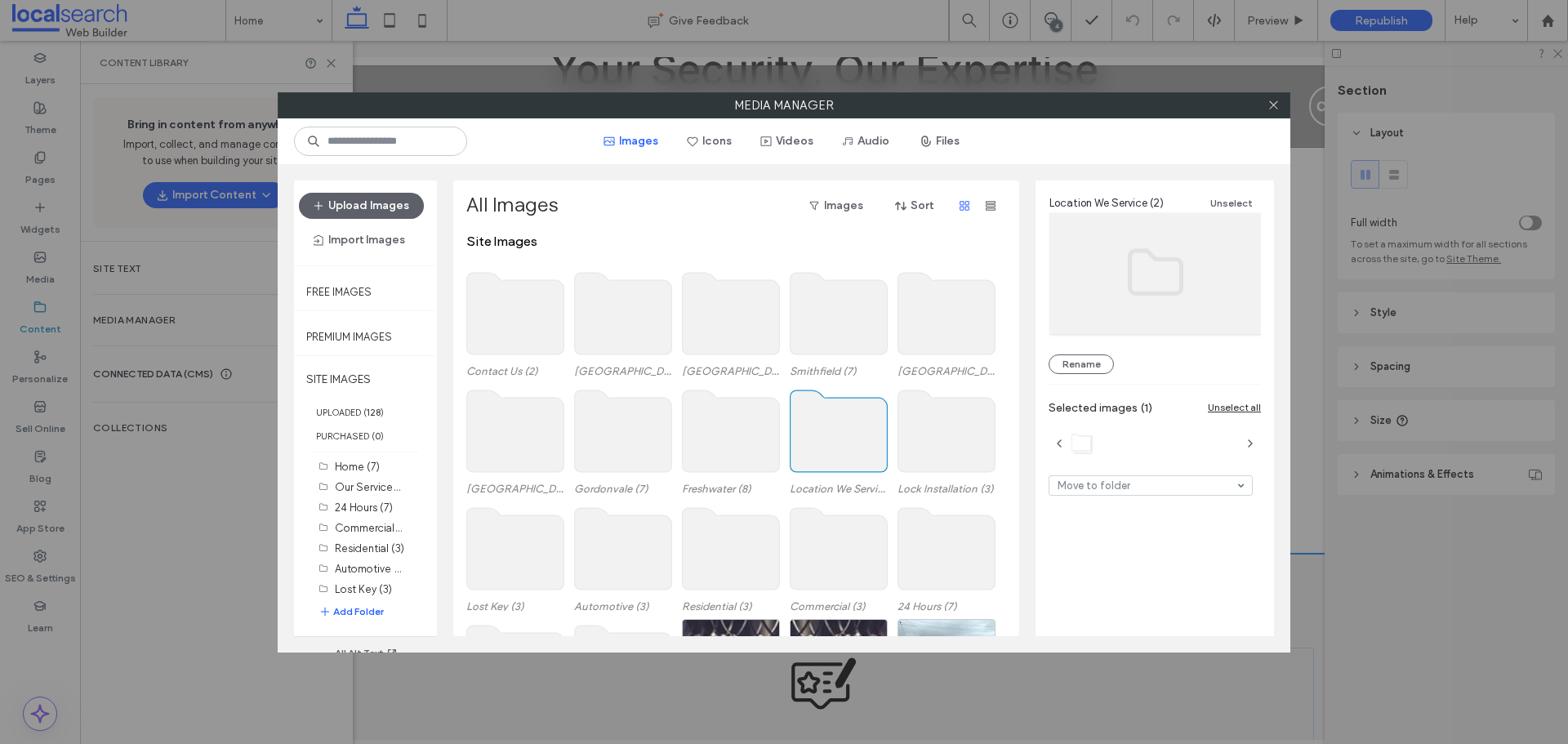
click at [971, 451] on use at bounding box center [947, 431] width 97 height 82
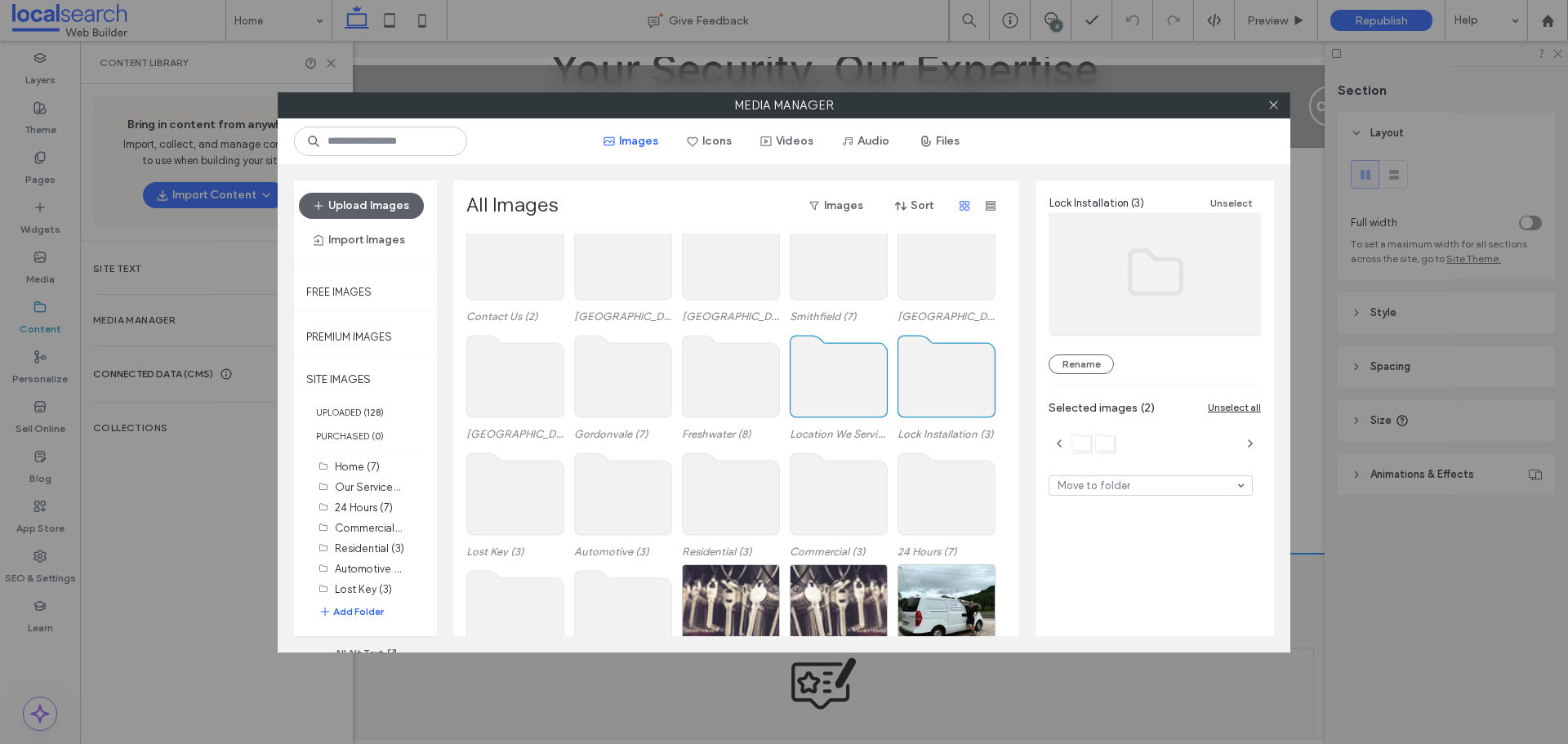
scroll to position [82, 0]
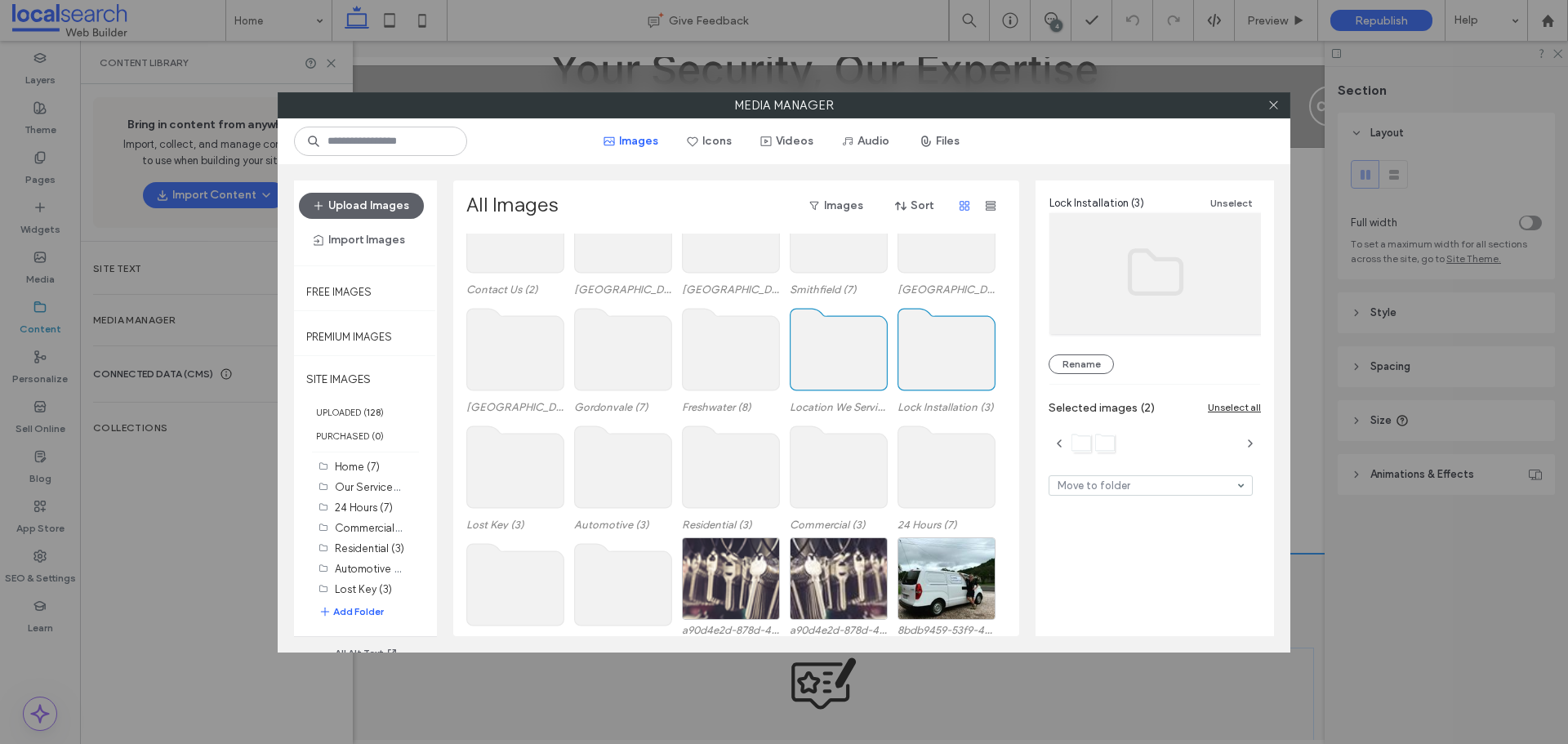
click at [507, 482] on use at bounding box center [515, 467] width 97 height 82
click at [617, 482] on use at bounding box center [623, 467] width 97 height 82
click at [732, 475] on use at bounding box center [730, 467] width 97 height 82
click at [784, 493] on div "Lost Key (3) Automotive (3) Residential (3) Commercial (3) 24 Hours (7)" at bounding box center [740, 478] width 548 height 118
click at [872, 475] on use at bounding box center [838, 467] width 97 height 82
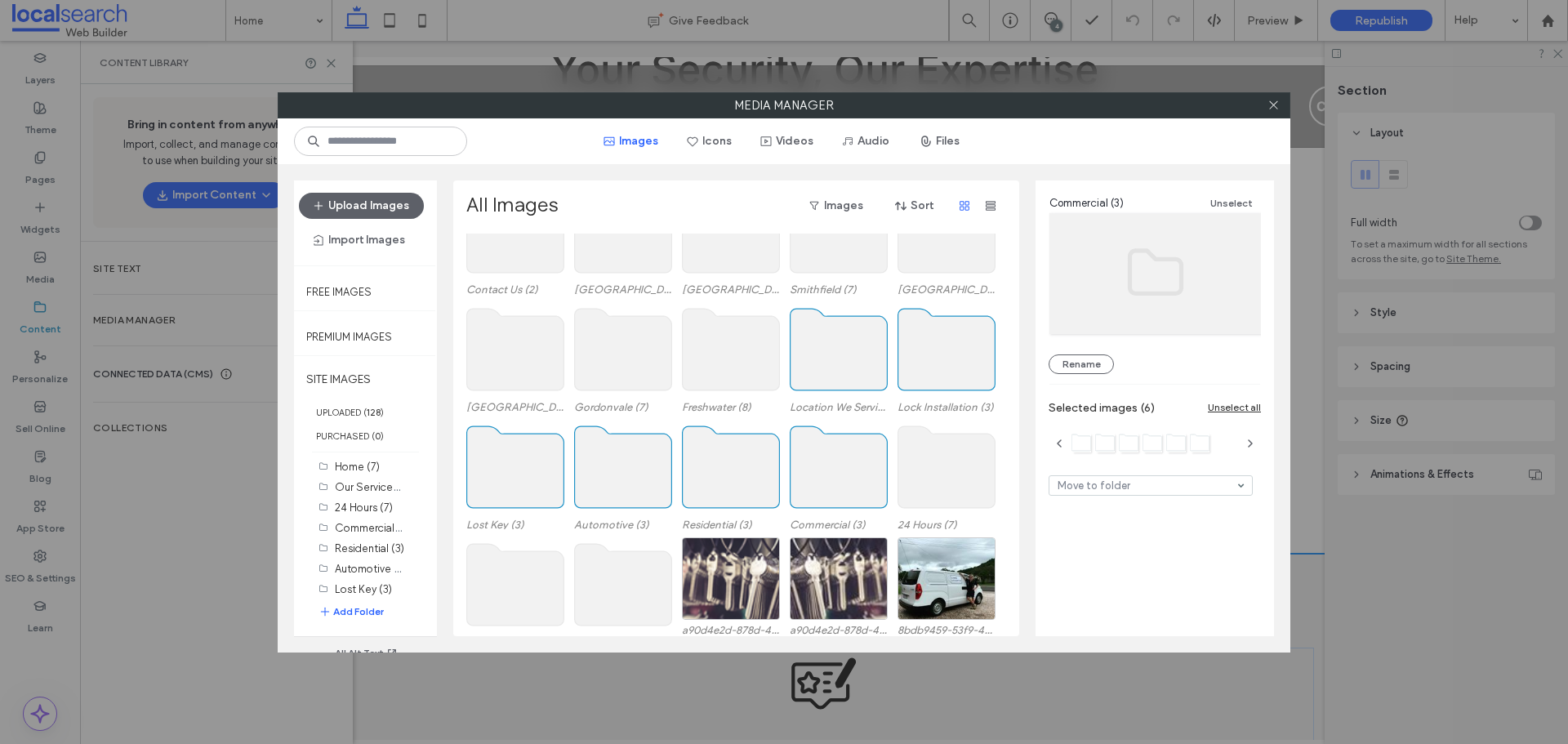
click at [960, 472] on use at bounding box center [947, 467] width 97 height 82
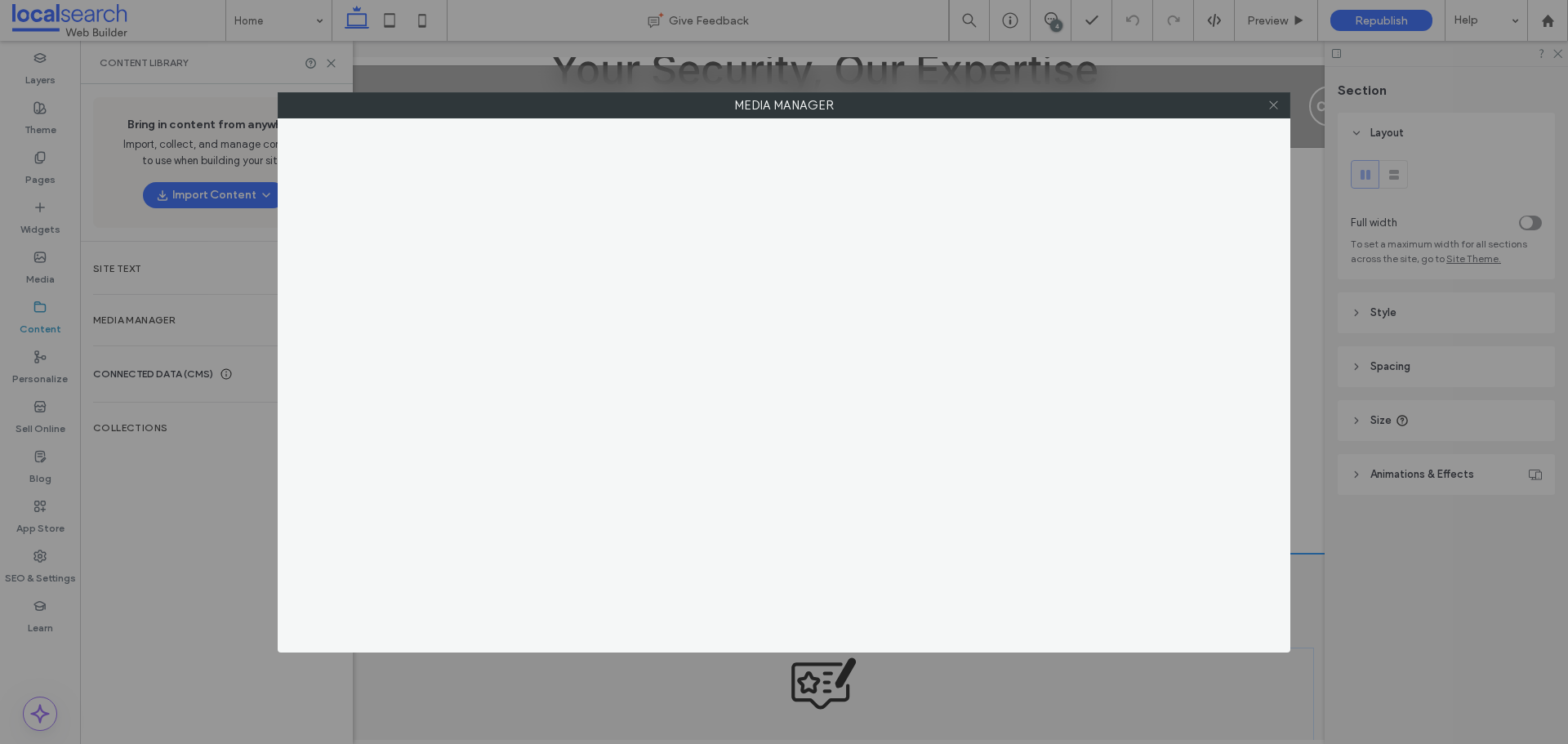
click at [1272, 108] on icon at bounding box center [1274, 105] width 12 height 12
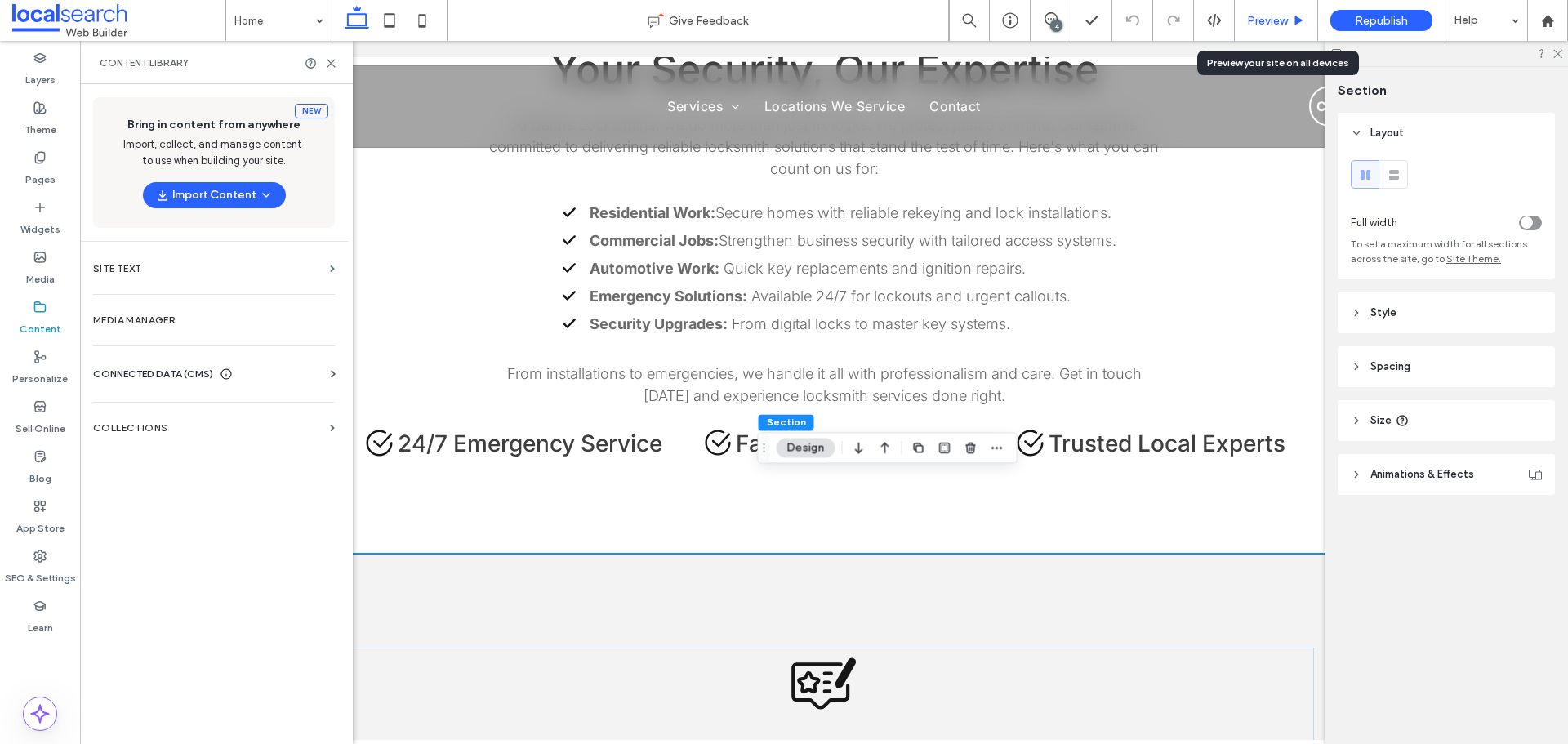
click at [1256, 21] on span "Preview" at bounding box center [1268, 21] width 41 height 14
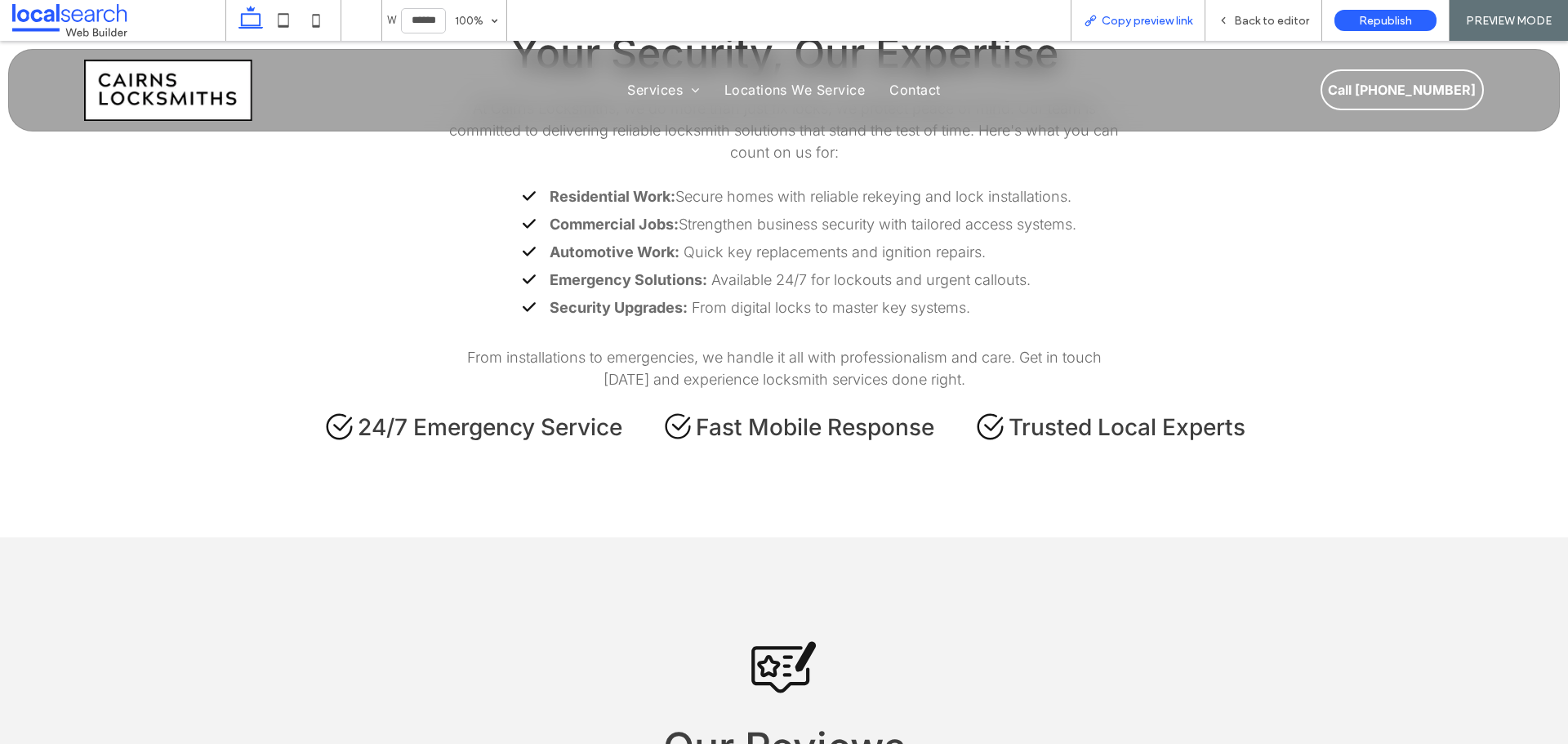
scroll to position [2922, 0]
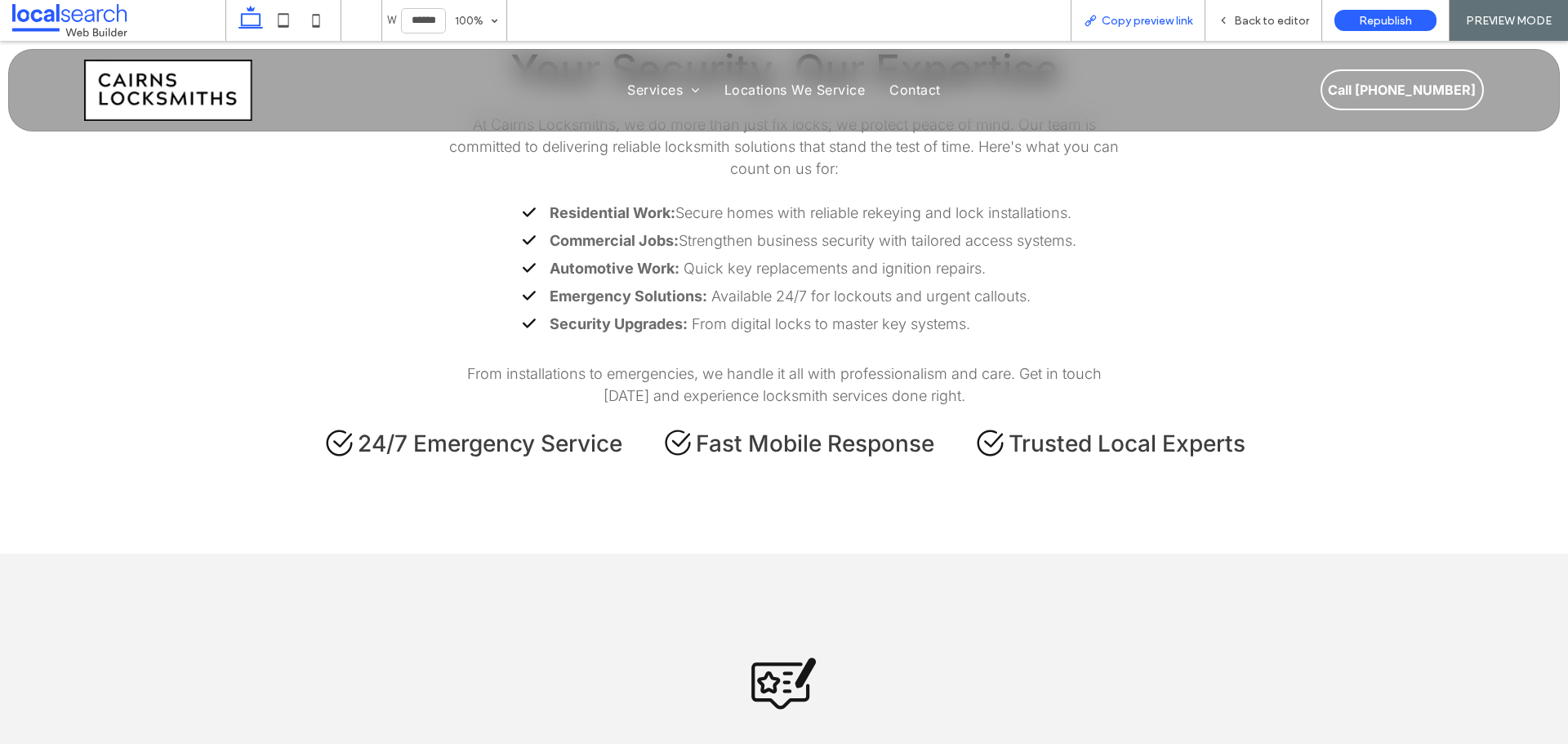
click at [1147, 19] on span "Copy preview link" at bounding box center [1147, 21] width 91 height 14
click at [1157, 15] on span "Copy preview link" at bounding box center [1147, 21] width 91 height 14
click at [1233, 15] on div "Back to editor" at bounding box center [1262, 21] width 116 height 14
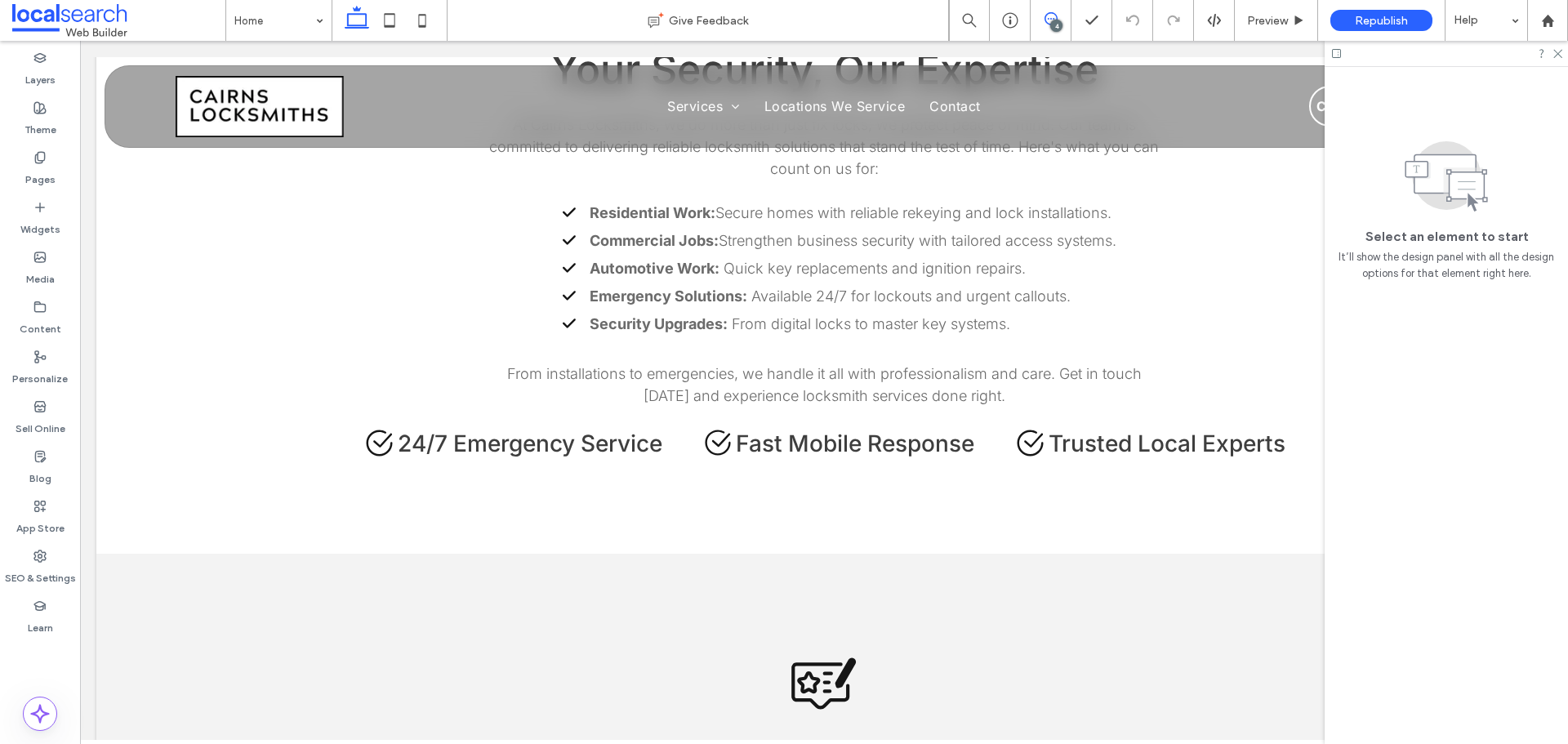
click at [1056, 15] on icon at bounding box center [1050, 18] width 13 height 13
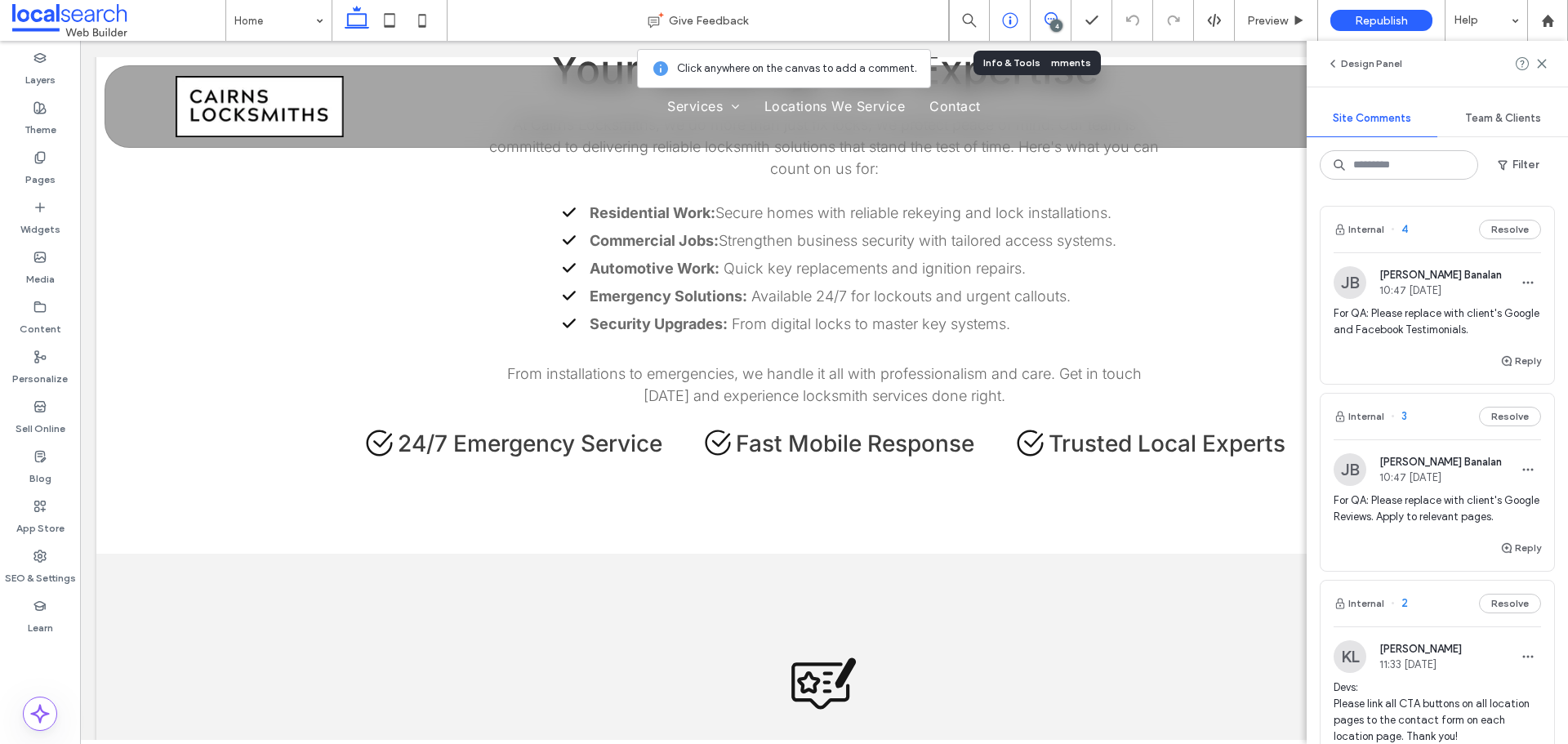
click at [1005, 23] on icon at bounding box center [1010, 20] width 16 height 16
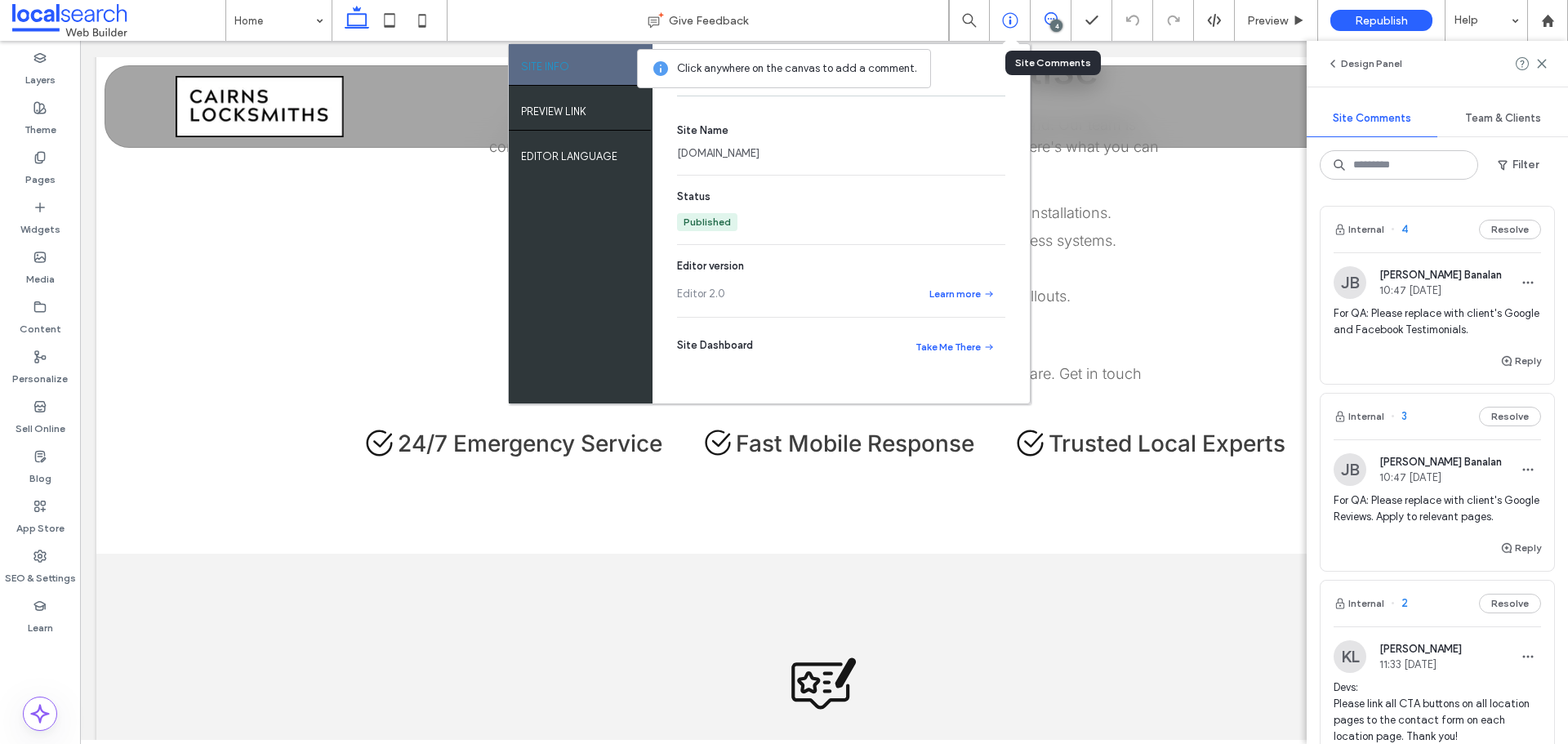
click at [760, 153] on link "[DOMAIN_NAME]" at bounding box center [718, 153] width 82 height 16
click at [36, 563] on label "SEO & Settings" at bounding box center [40, 574] width 71 height 23
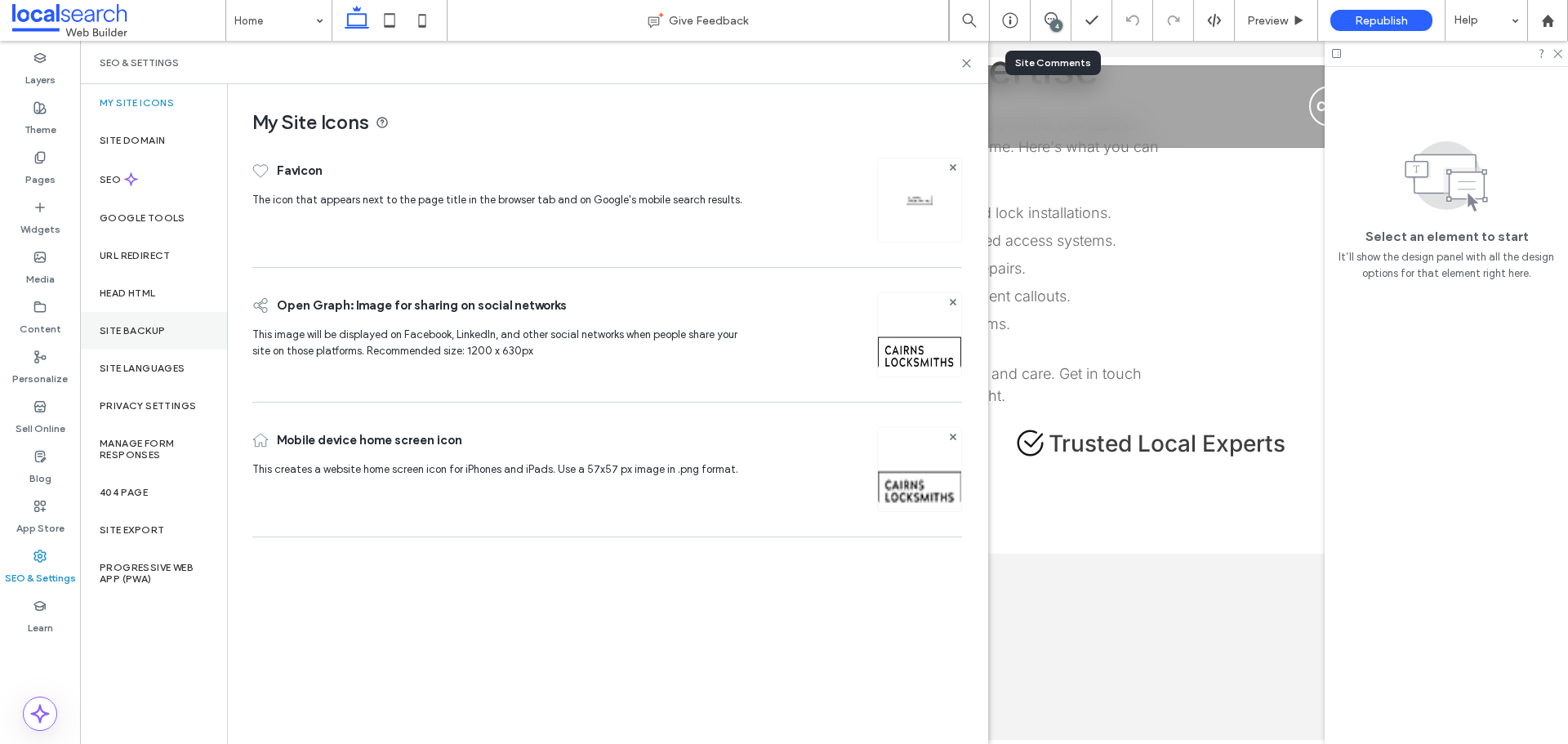
click at [143, 339] on div "Site Backup" at bounding box center [153, 330] width 147 height 38
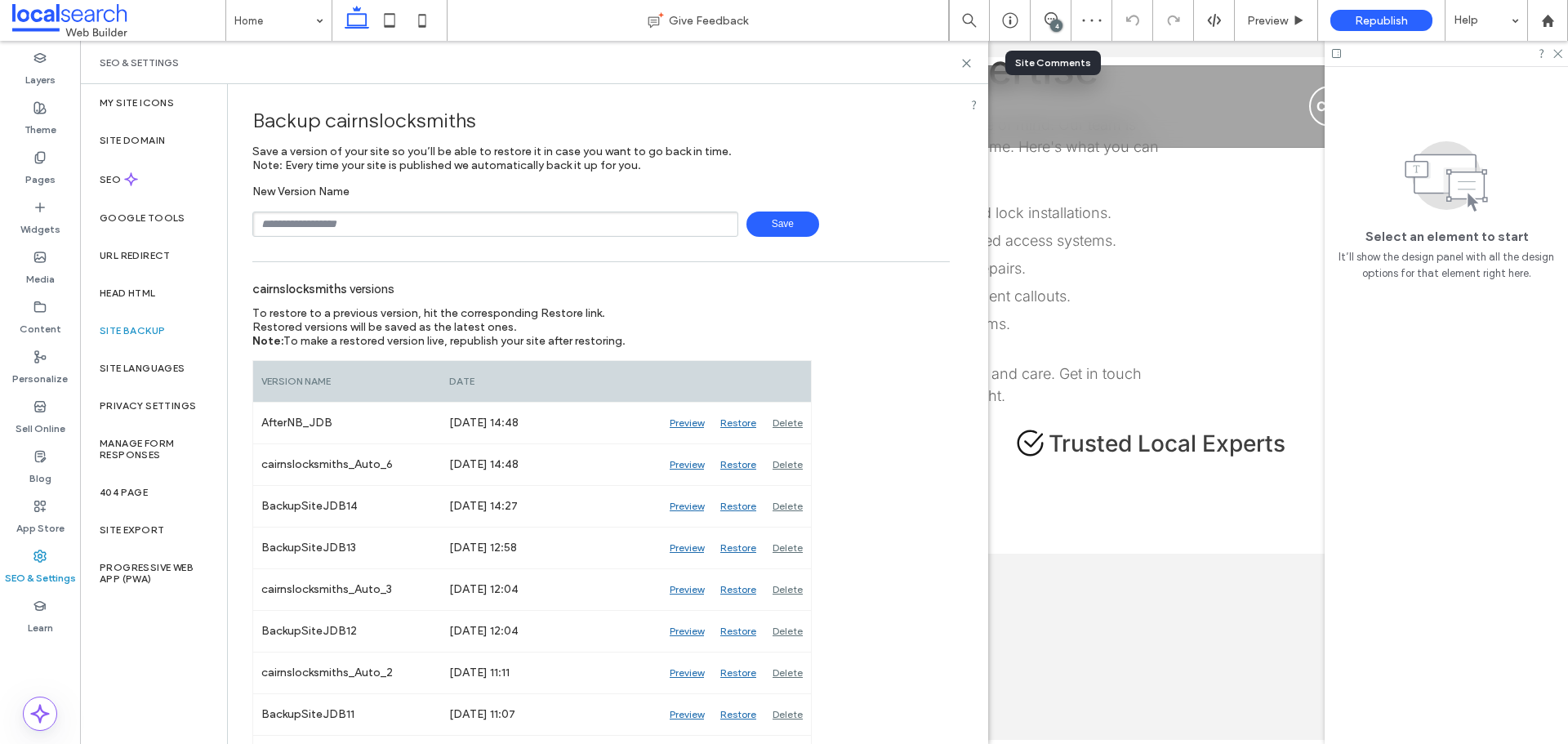
click at [972, 63] on div "SEO & Settings" at bounding box center [534, 63] width 908 height 43
click at [969, 62] on icon at bounding box center [966, 64] width 12 height 12
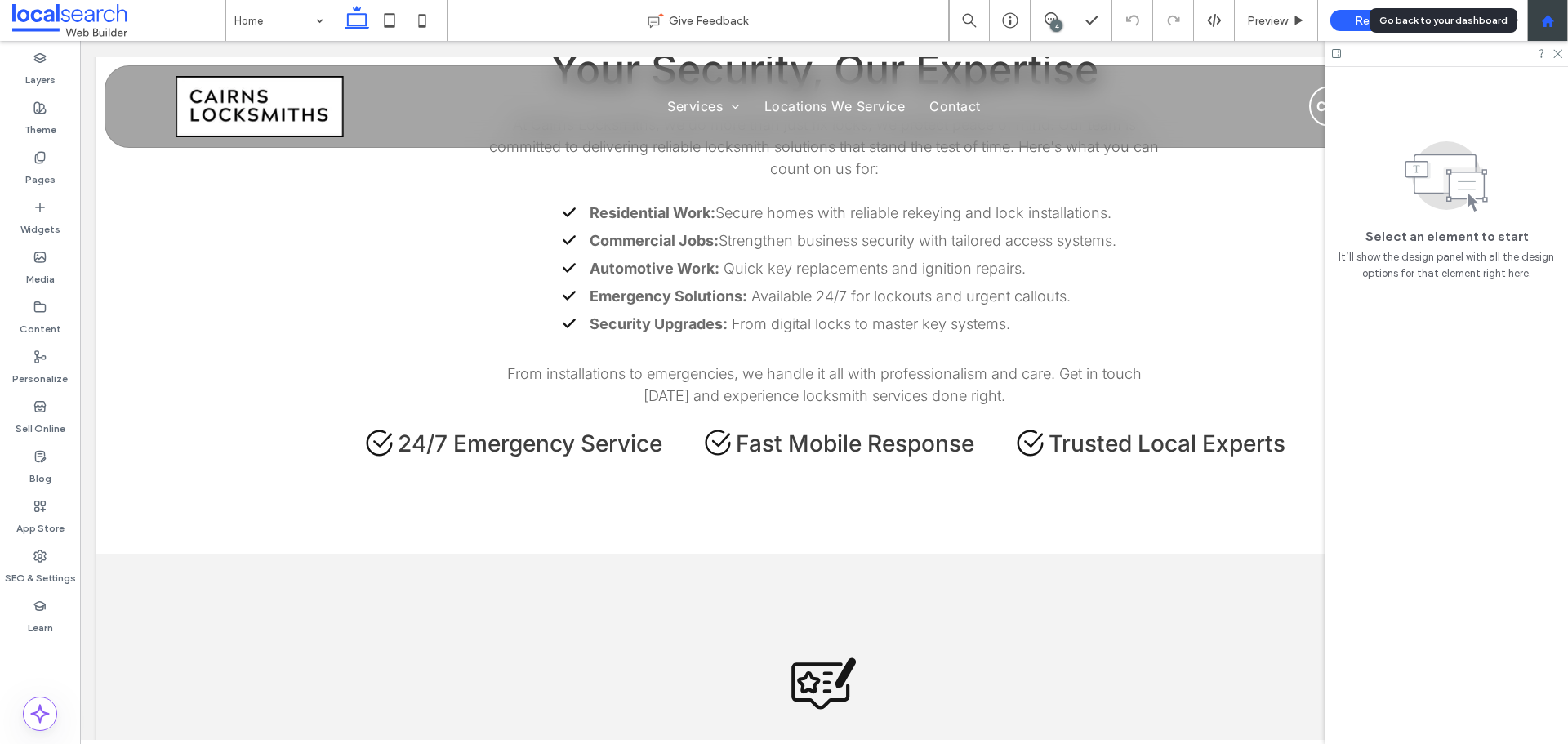
click at [1548, 22] on use at bounding box center [1547, 20] width 12 height 12
